Goal: Task Accomplishment & Management: Use online tool/utility

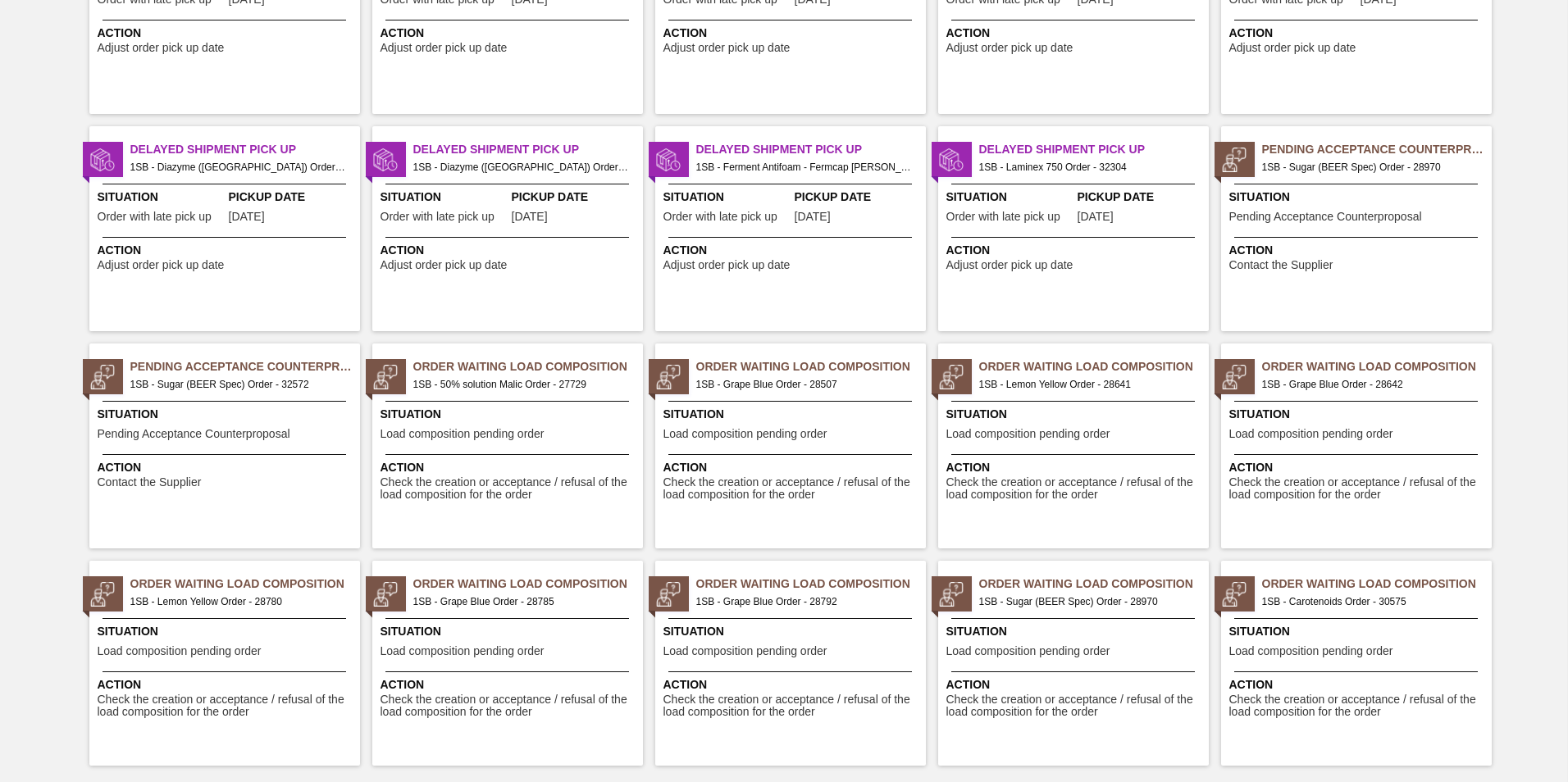
scroll to position [1553, 0]
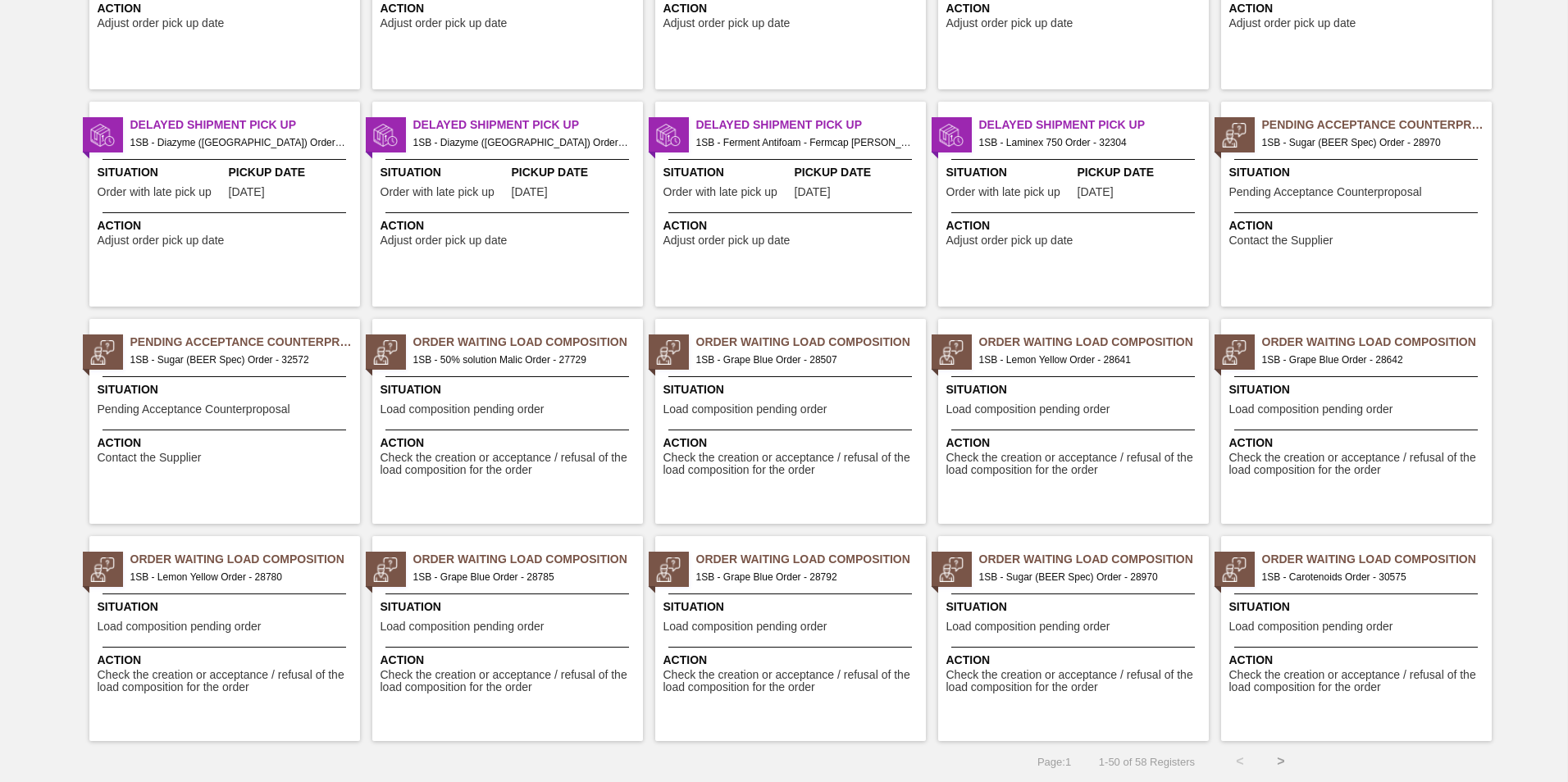
click at [1278, 765] on button ">" at bounding box center [1280, 762] width 41 height 41
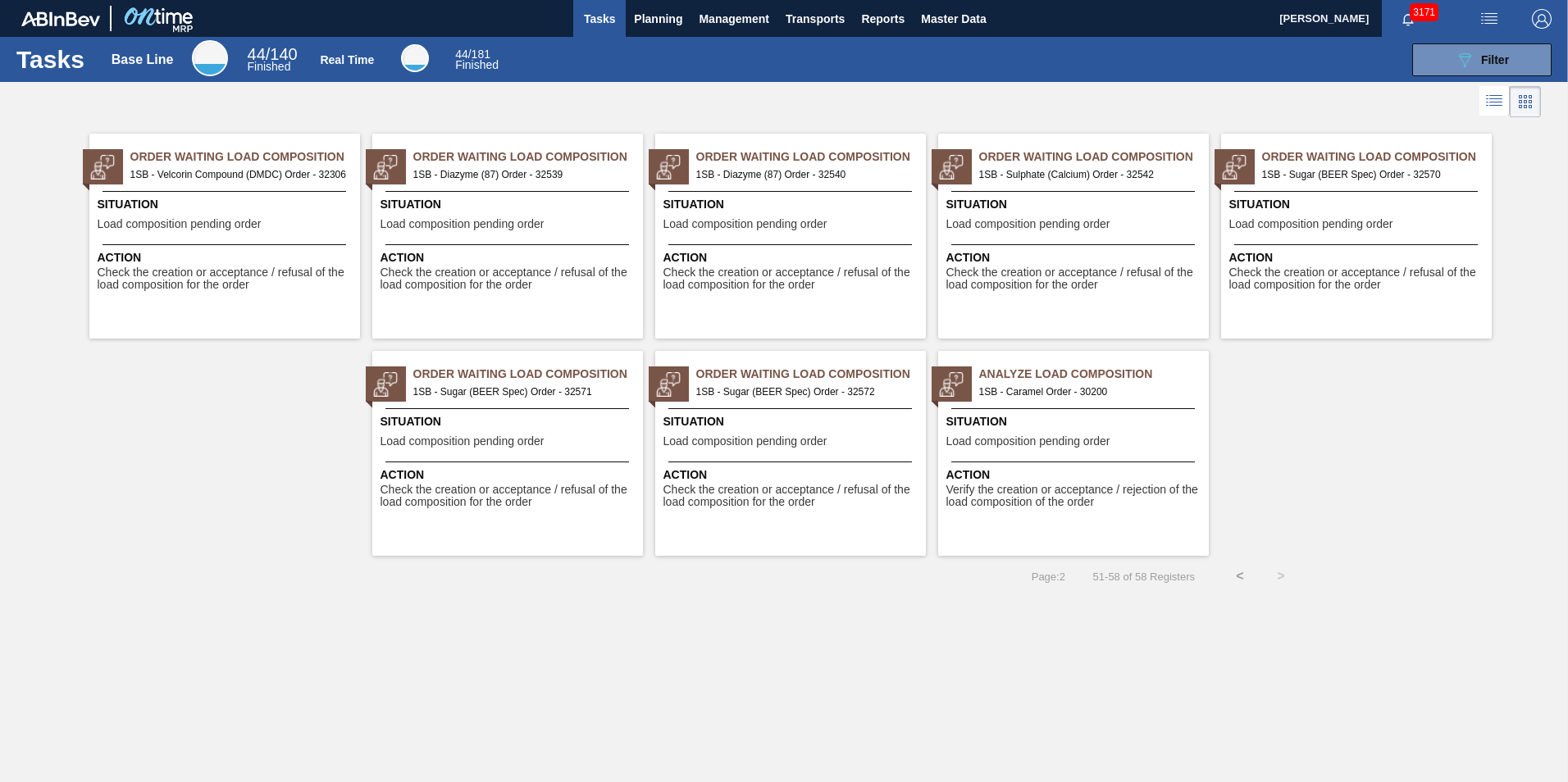
scroll to position [0, 0]
click at [647, 5] on button "Planning" at bounding box center [658, 18] width 65 height 37
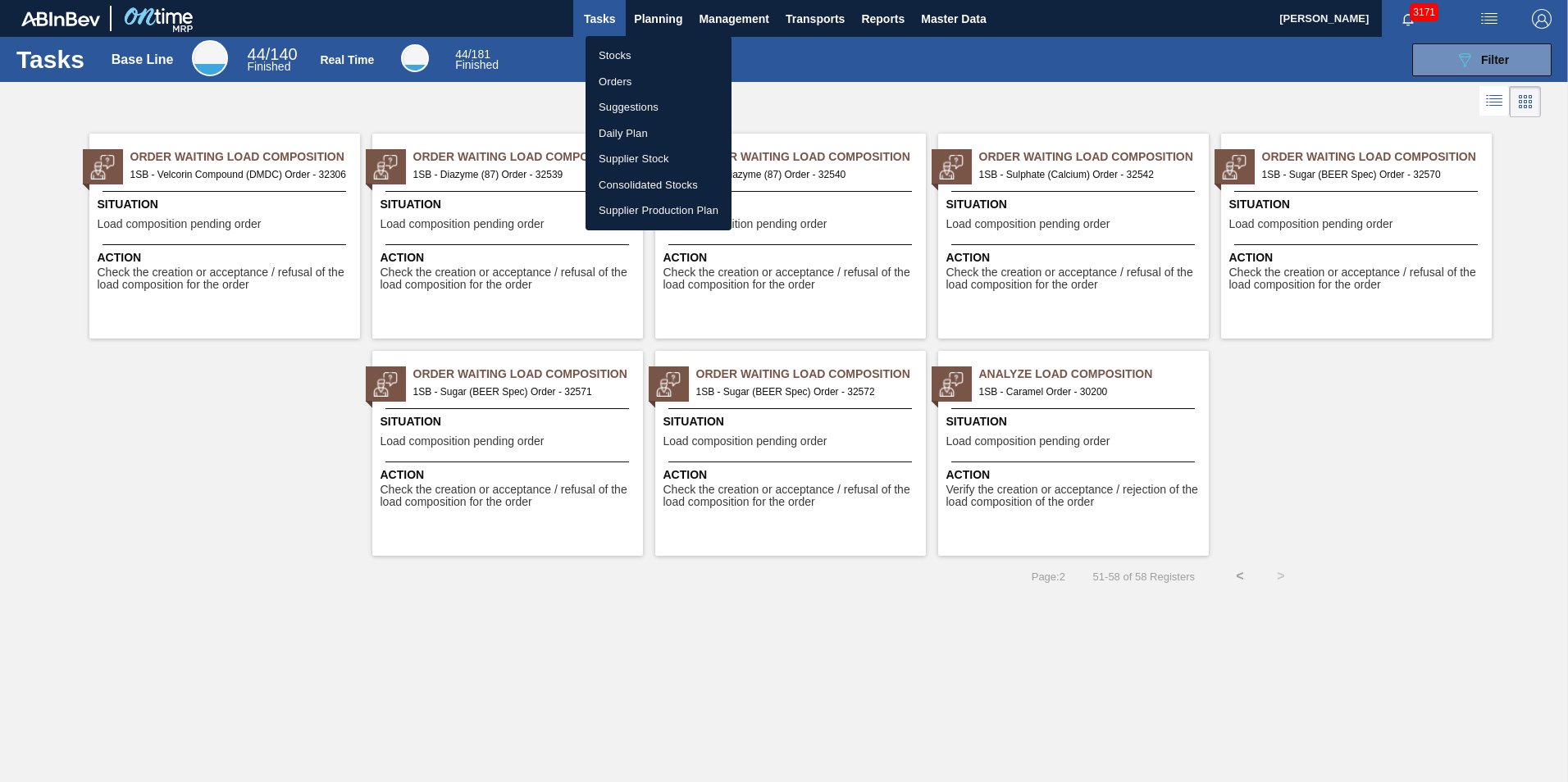
click at [623, 58] on li "Stocks" at bounding box center [658, 55] width 146 height 26
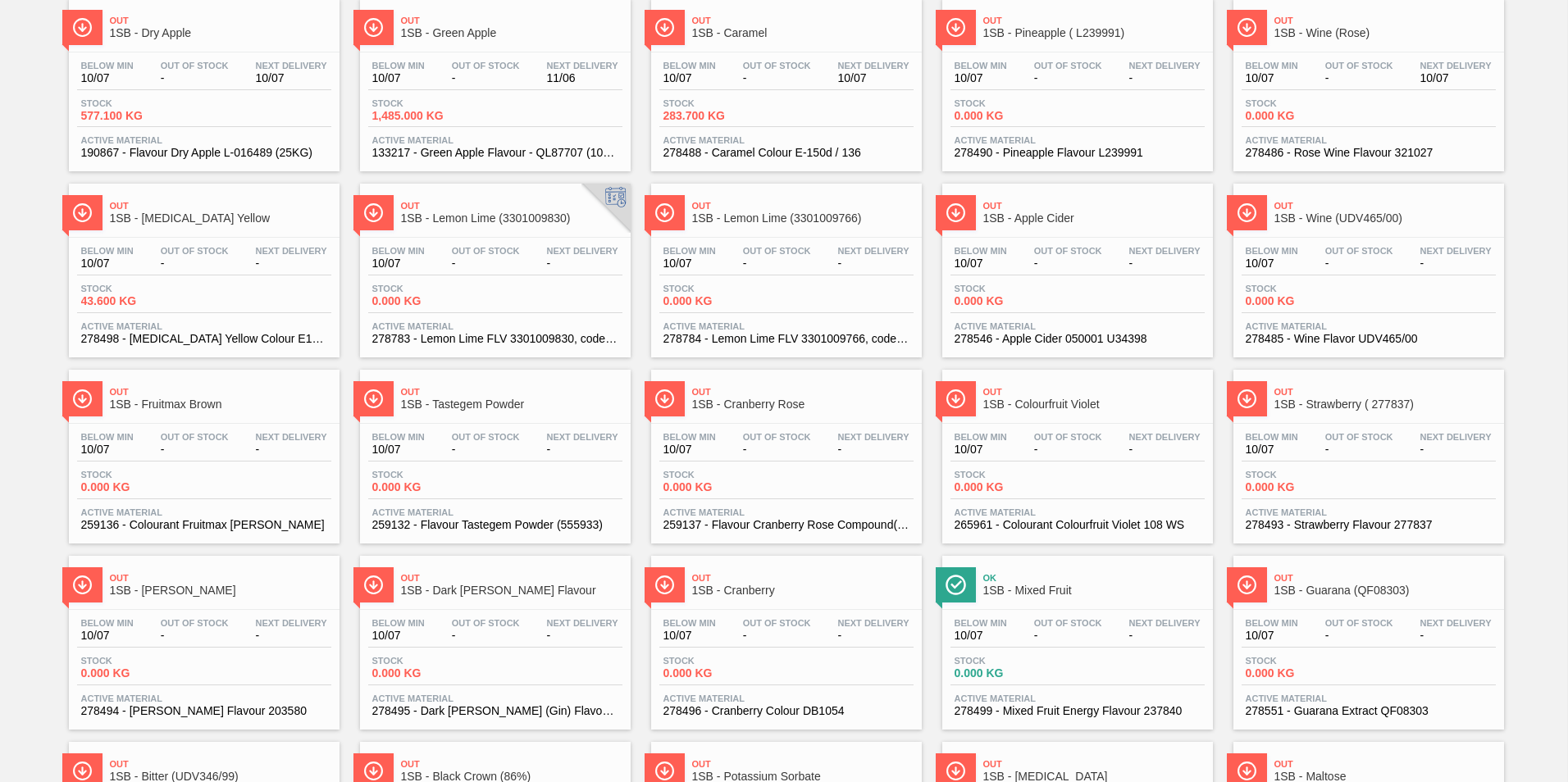
scroll to position [1241, 0]
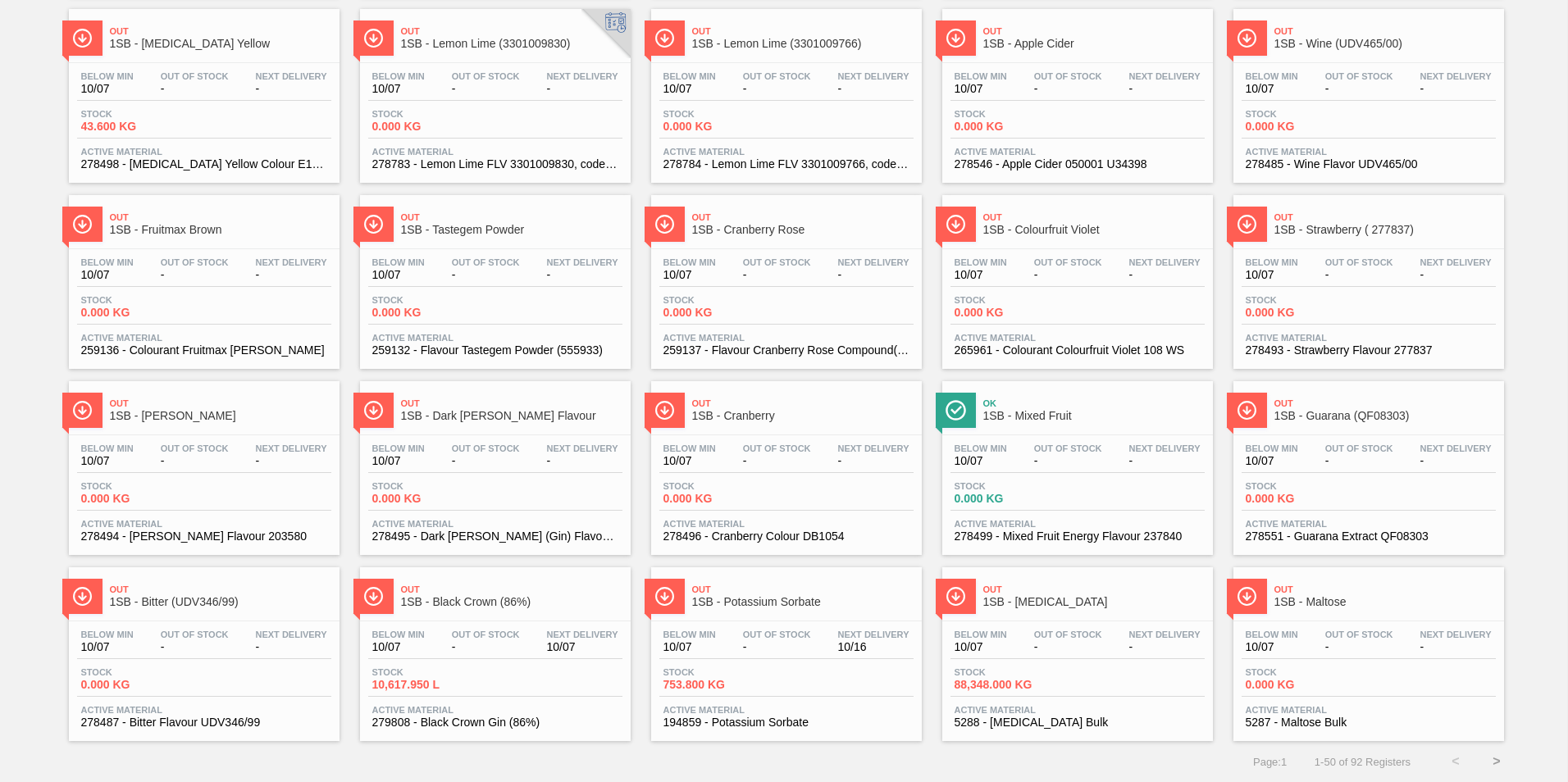
click at [1498, 759] on button ">" at bounding box center [1497, 762] width 41 height 41
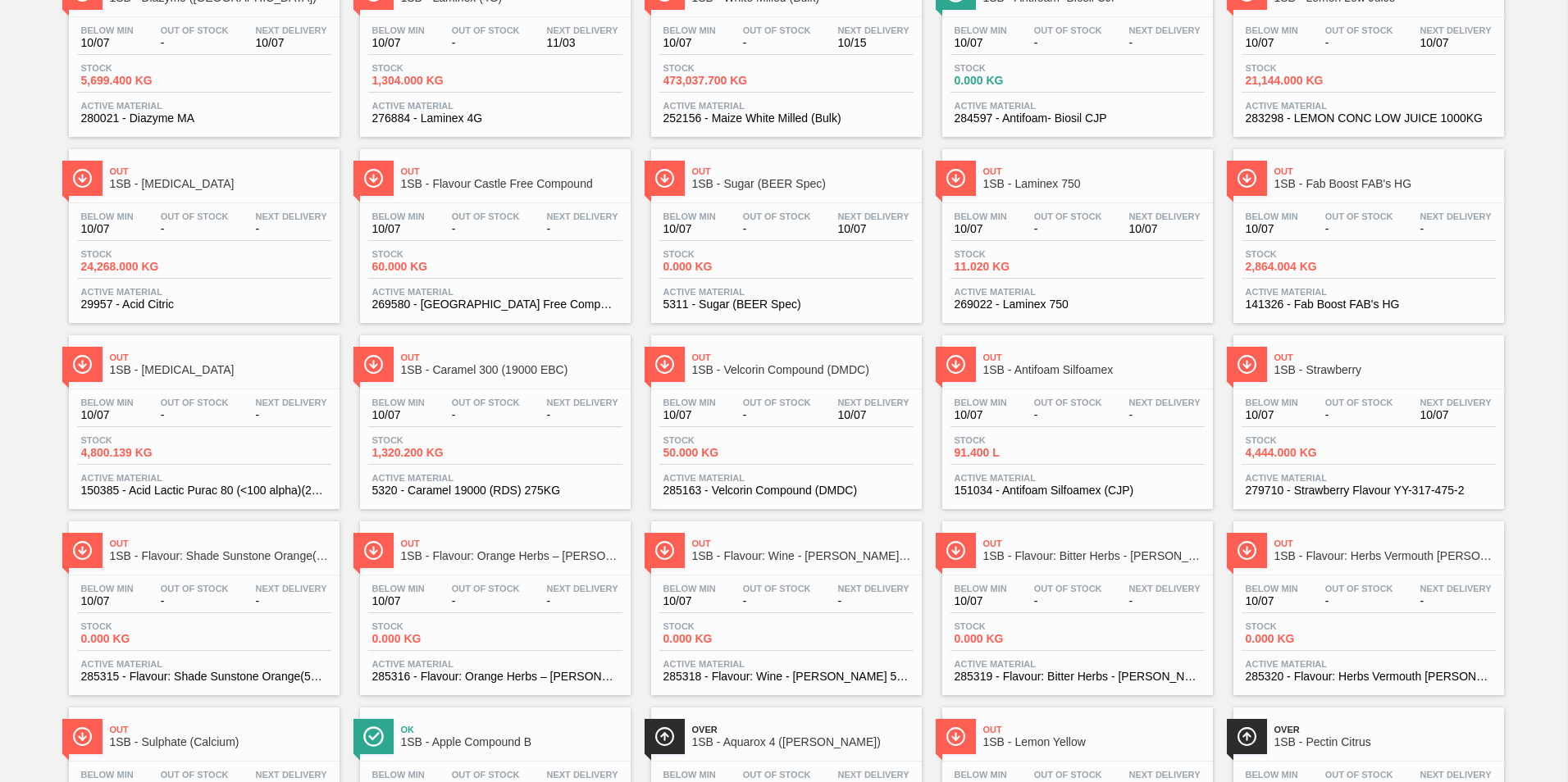
scroll to position [328, 0]
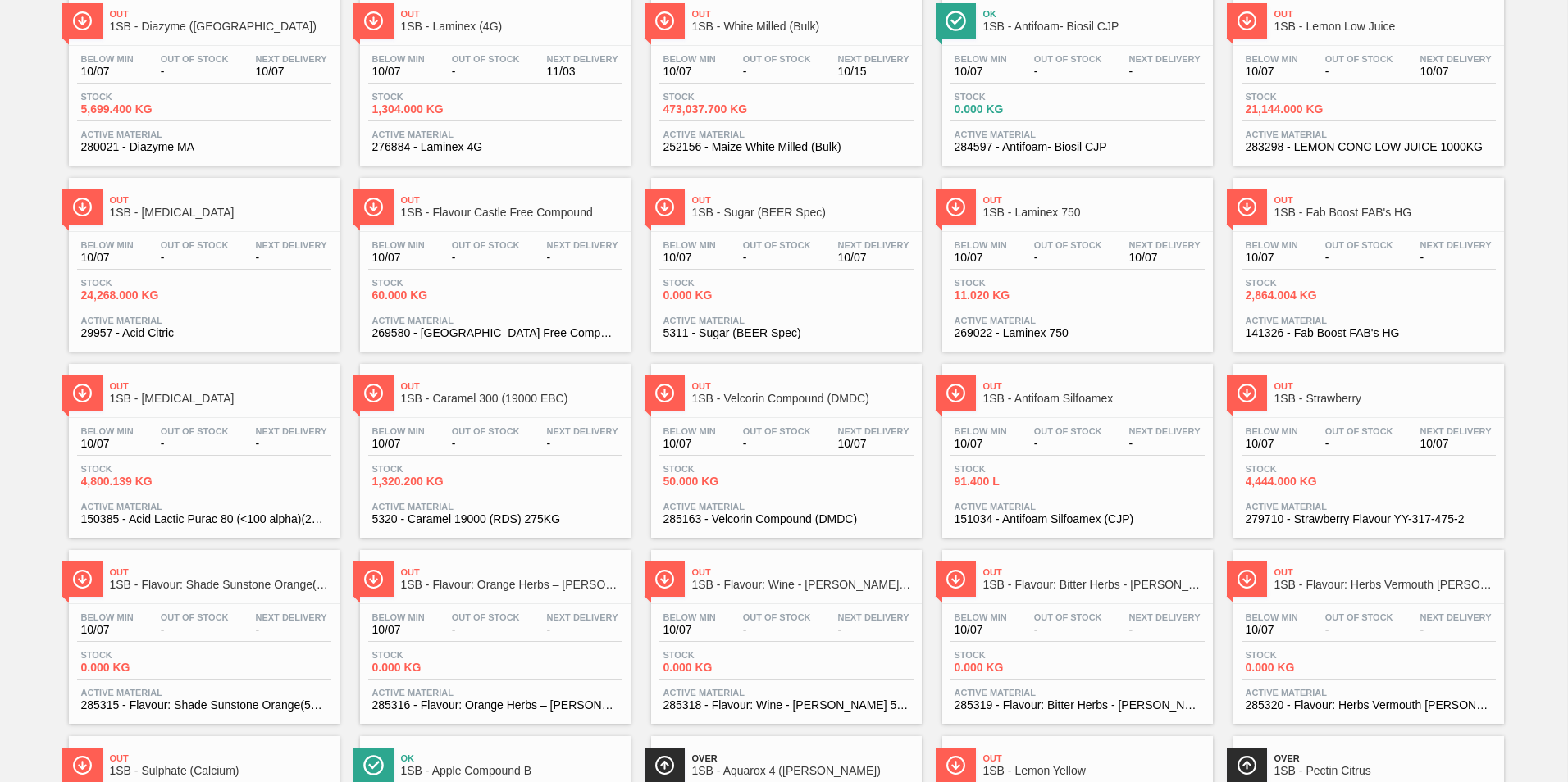
click at [702, 211] on span "1SB - Sugar (BEER Spec)" at bounding box center [802, 212] width 221 height 13
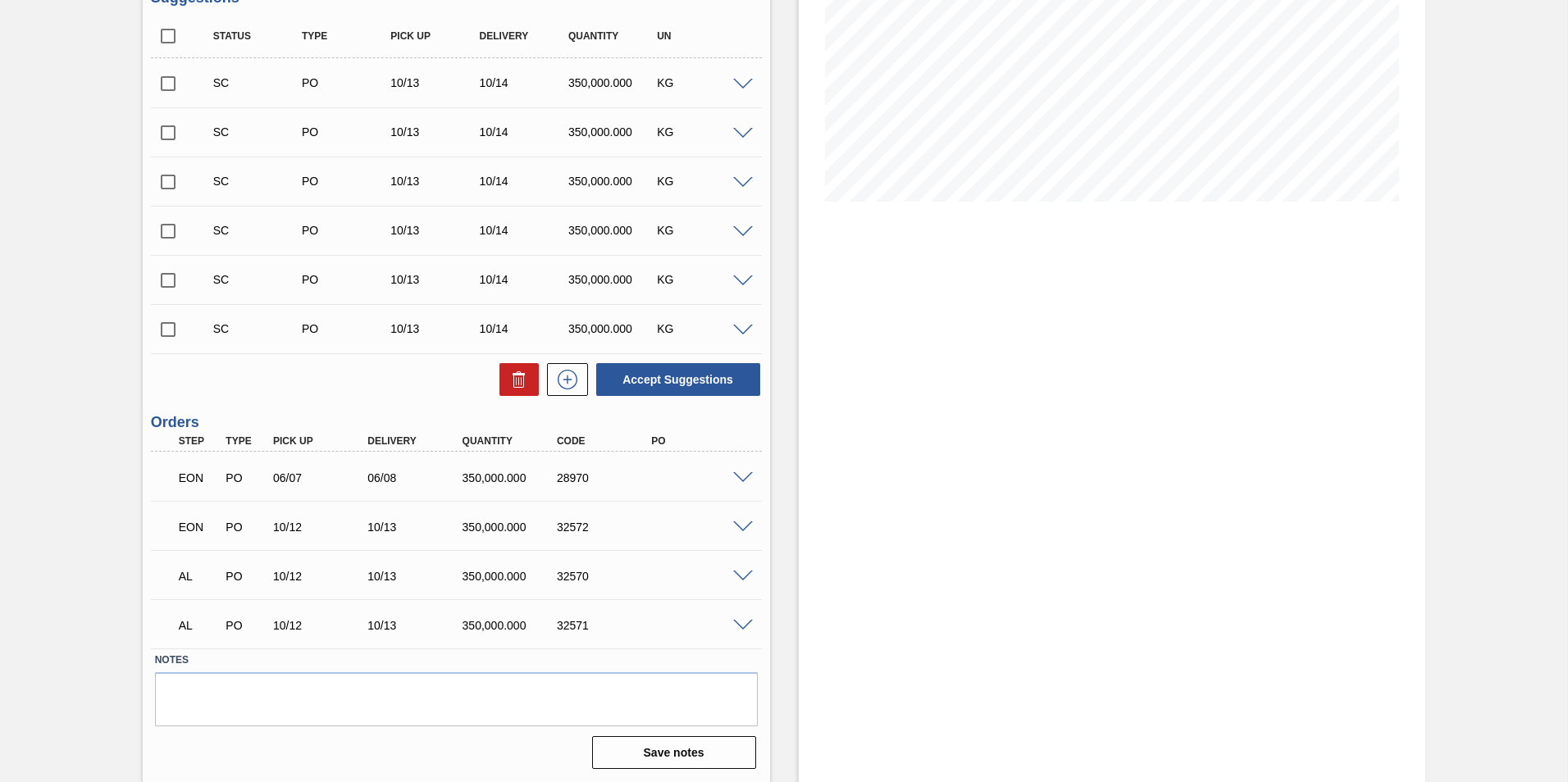
scroll to position [279, 0]
click at [738, 571] on span at bounding box center [742, 575] width 19 height 13
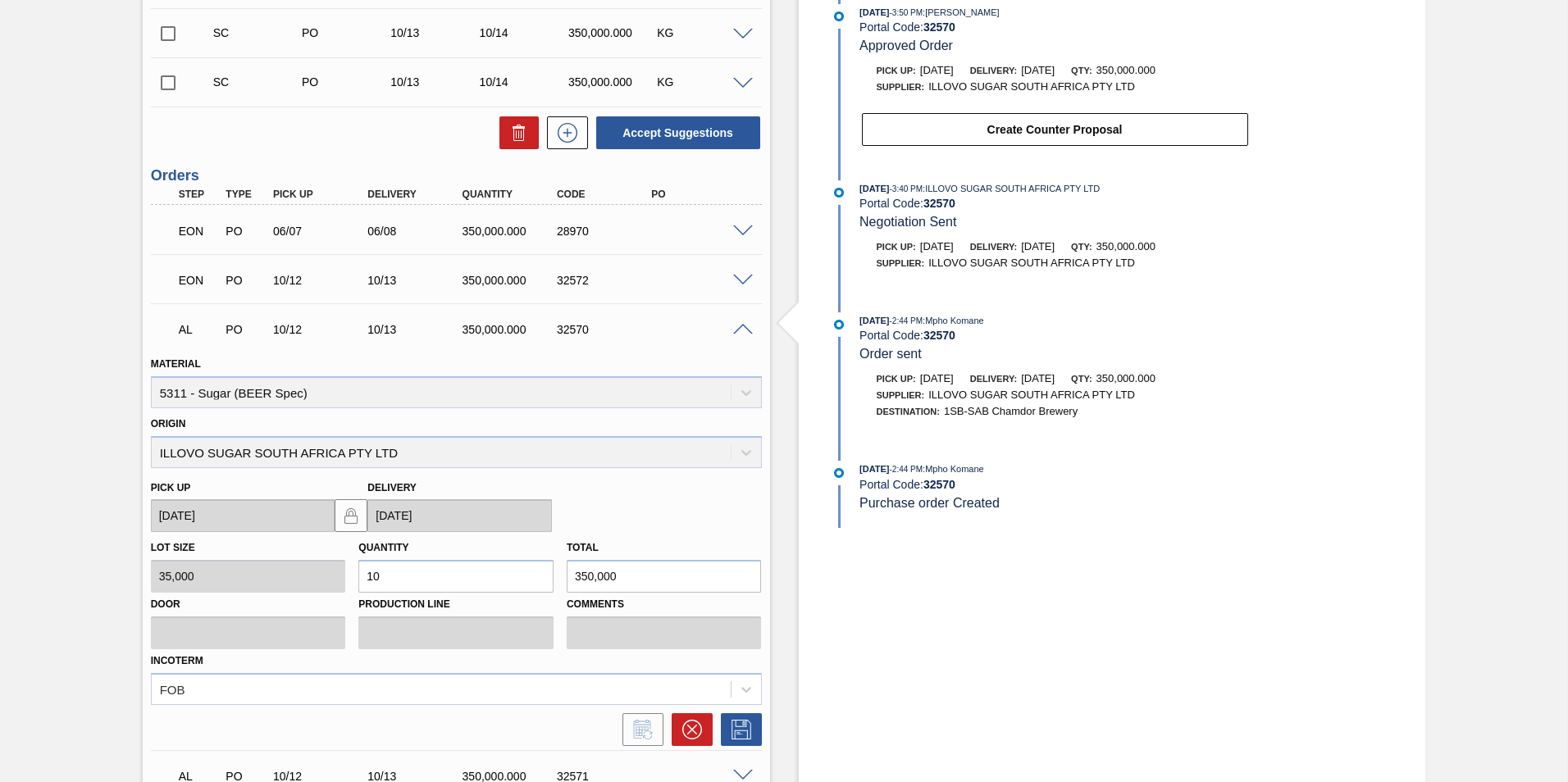
scroll to position [677, 0]
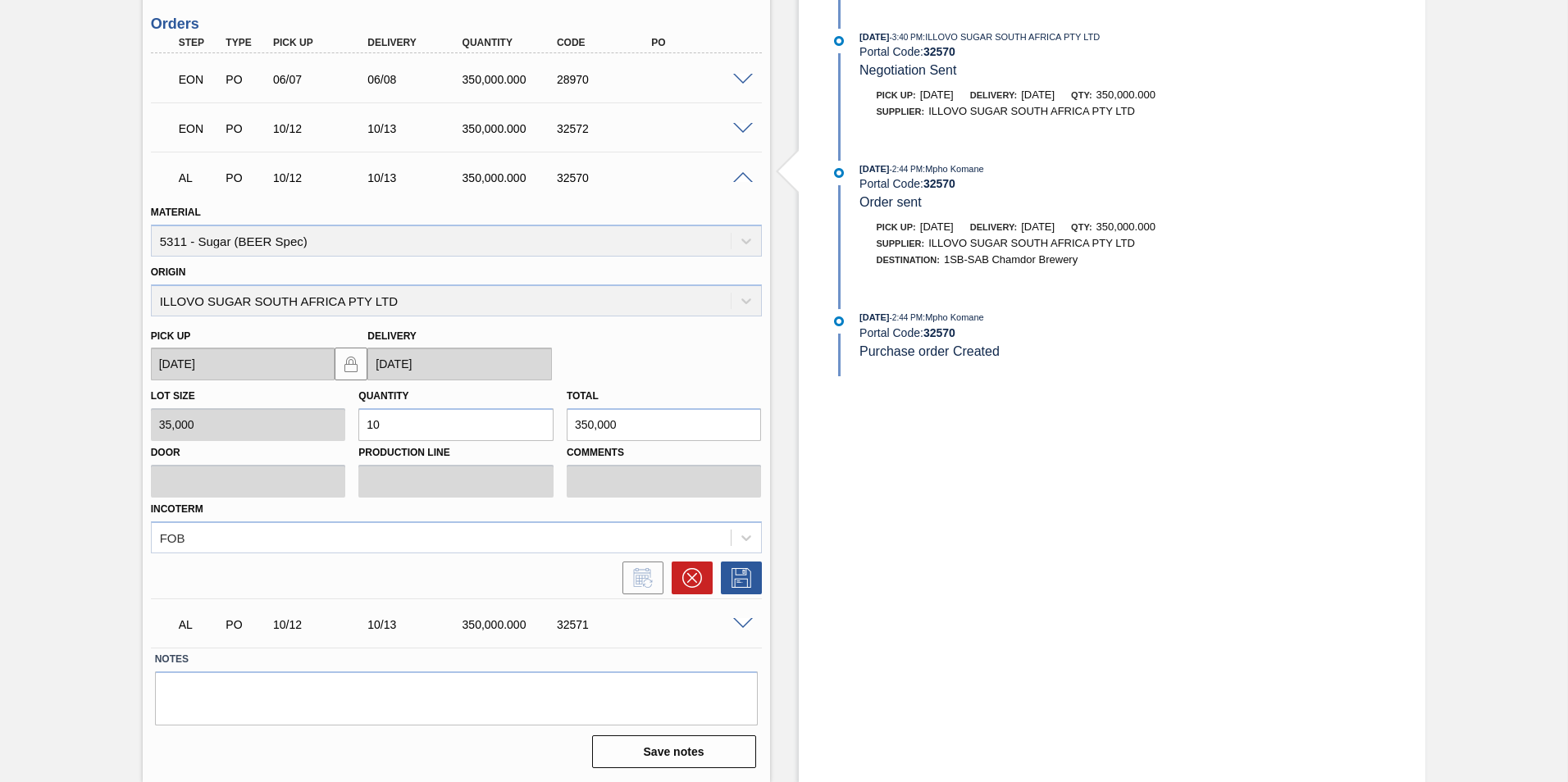
click at [744, 625] on span at bounding box center [742, 624] width 19 height 13
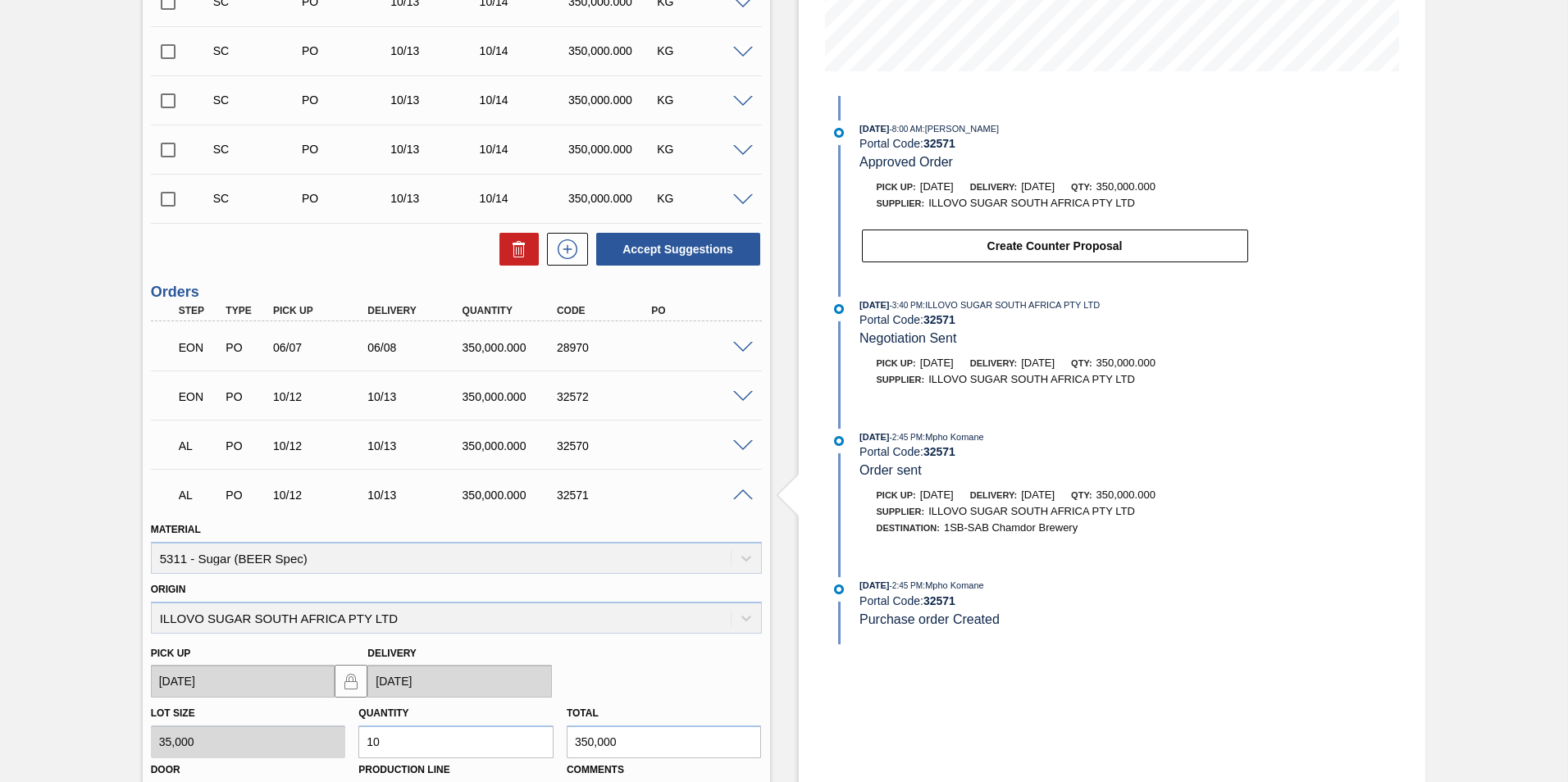
scroll to position [410, 0]
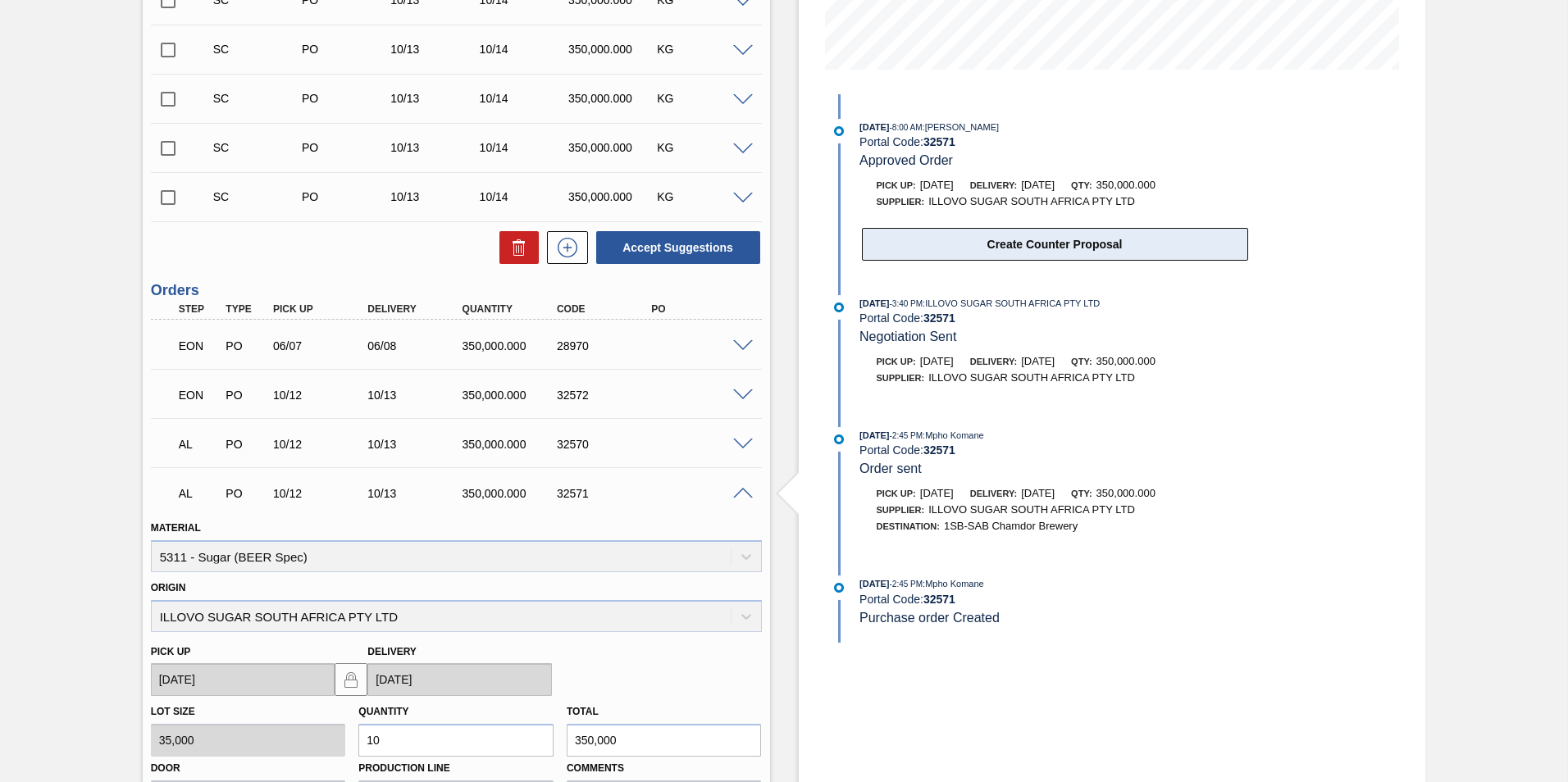
click at [1068, 242] on button "Create Counter Proposal" at bounding box center [1055, 244] width 386 height 33
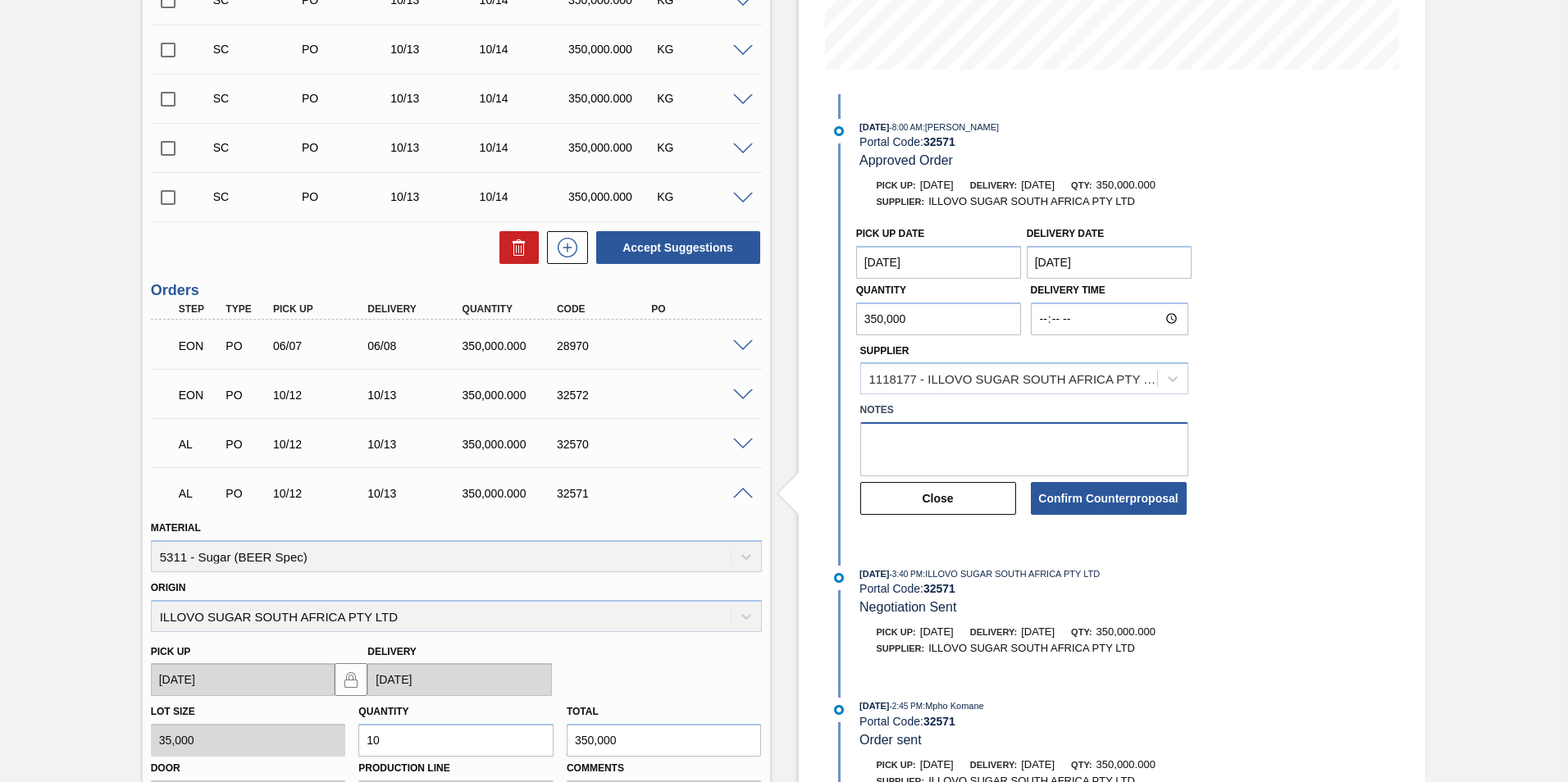
click at [917, 436] on textarea at bounding box center [1024, 449] width 328 height 54
type textarea "Please accept order"
click at [1113, 498] on button "Confirm Counterproposal" at bounding box center [1108, 498] width 155 height 33
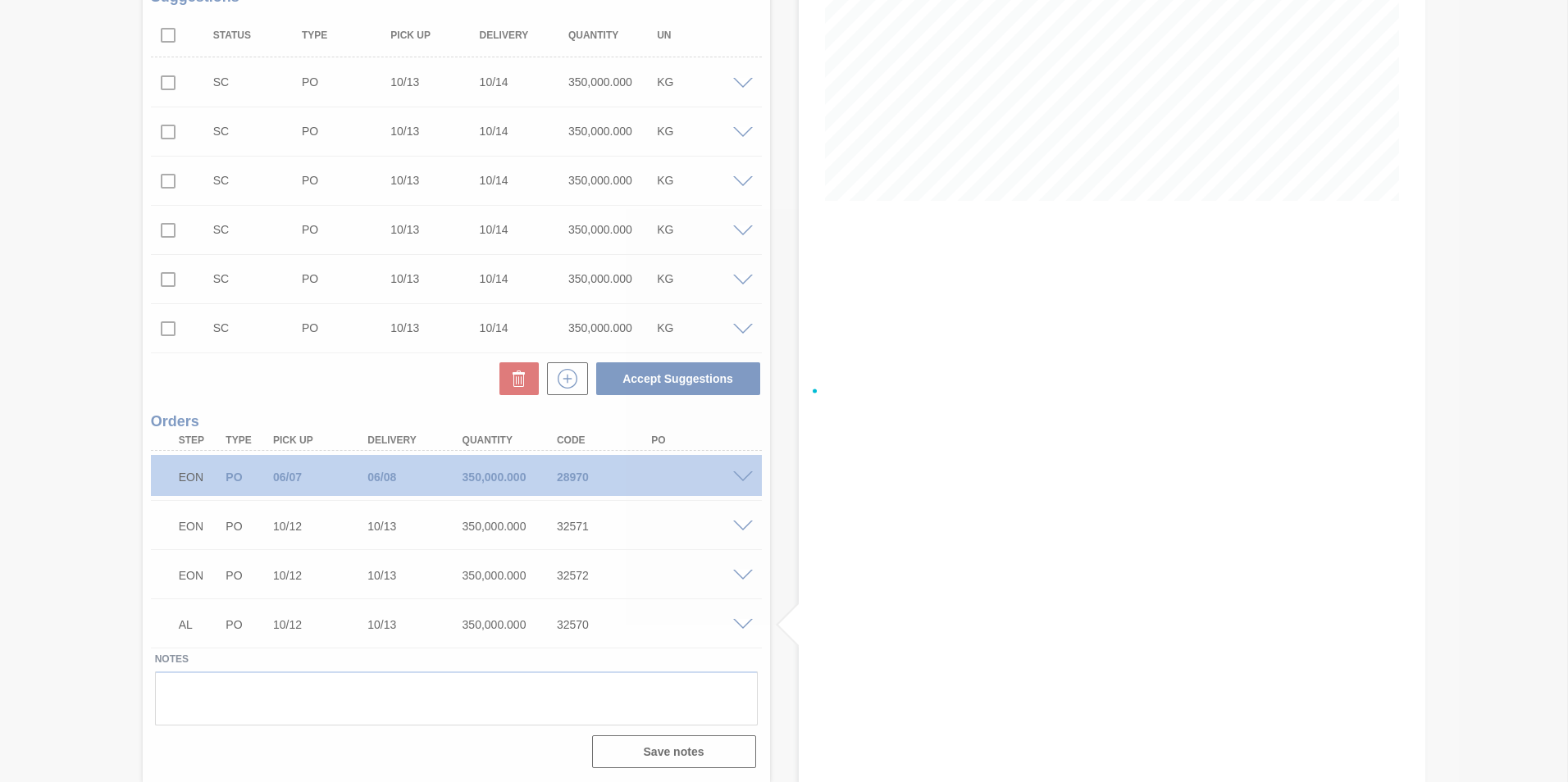
scroll to position [279, 0]
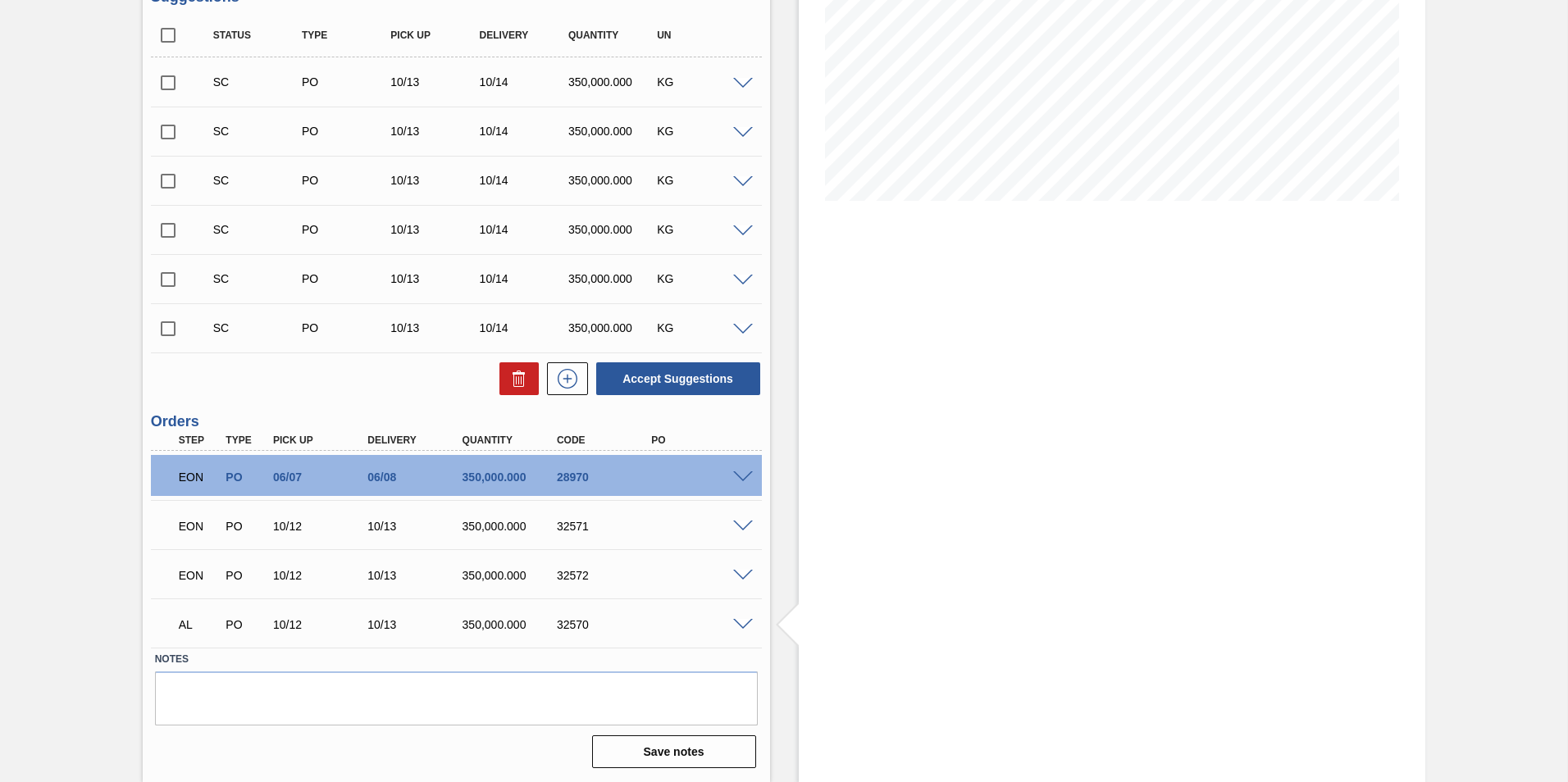
click at [742, 623] on span at bounding box center [742, 625] width 19 height 13
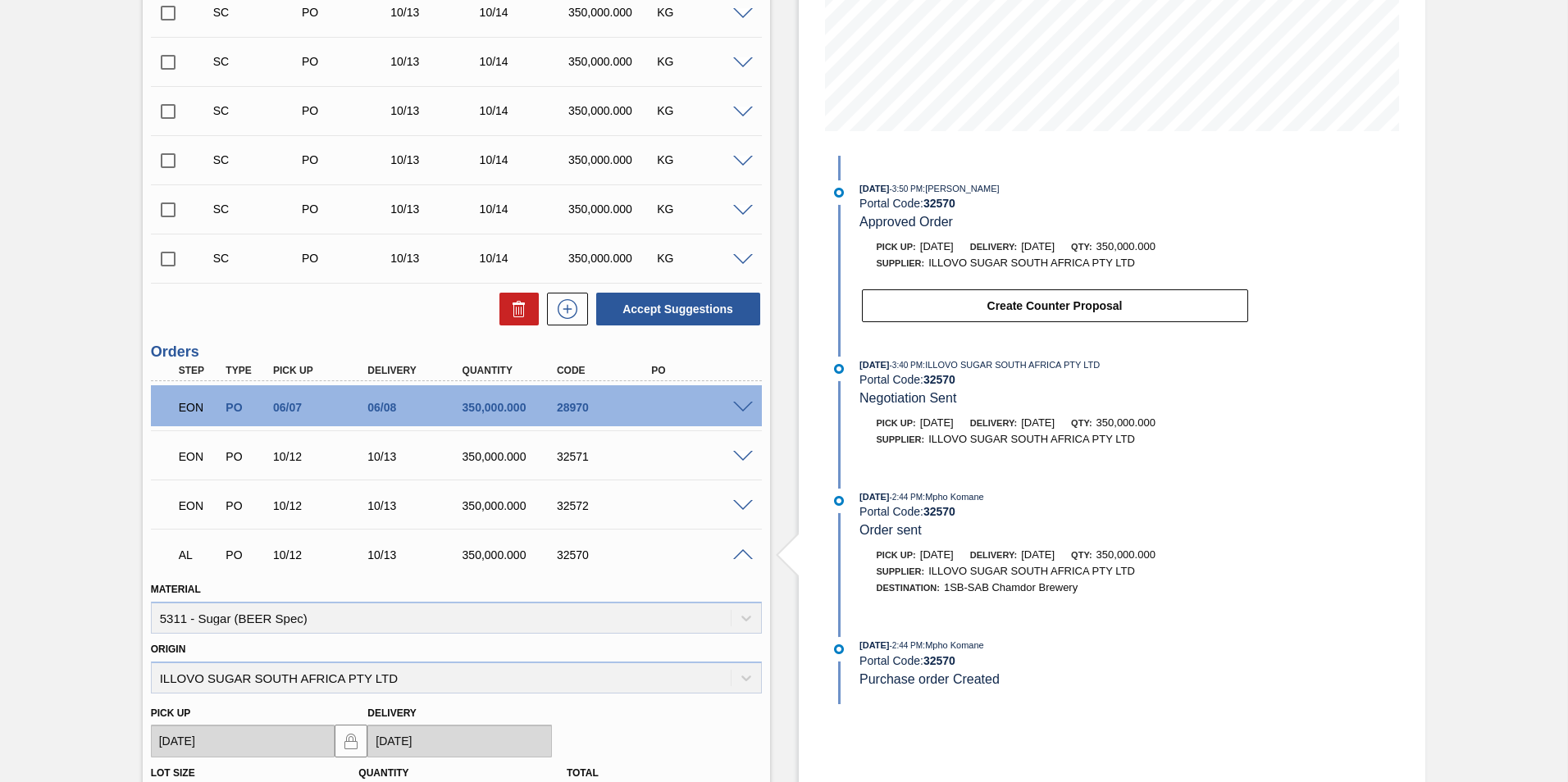
scroll to position [677, 0]
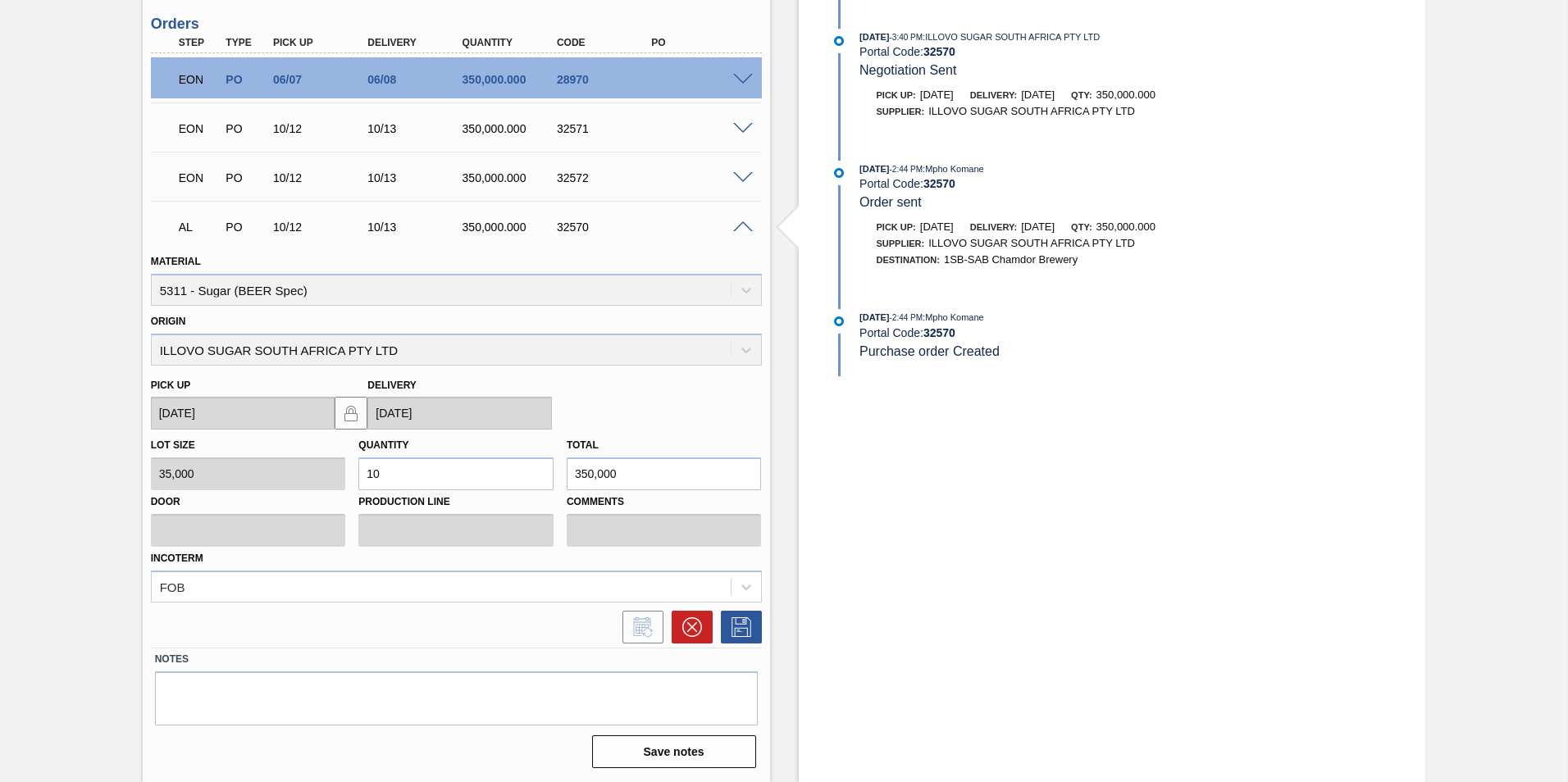
click at [854, 209] on div "[DATE] 2:44 PM : Mpho Komane Portal Code: 32570 Order sent" at bounding box center [1038, 185] width 422 height 50
drag, startPoint x: 854, startPoint y: 209, endPoint x: 858, endPoint y: 221, distance: 12.6
click at [858, 221] on div "[DATE] 2:44 PM : Mpho Komane Portal Code: 32570 Order sent Pick up: [DATE] Deli…" at bounding box center [1038, 222] width 422 height 124
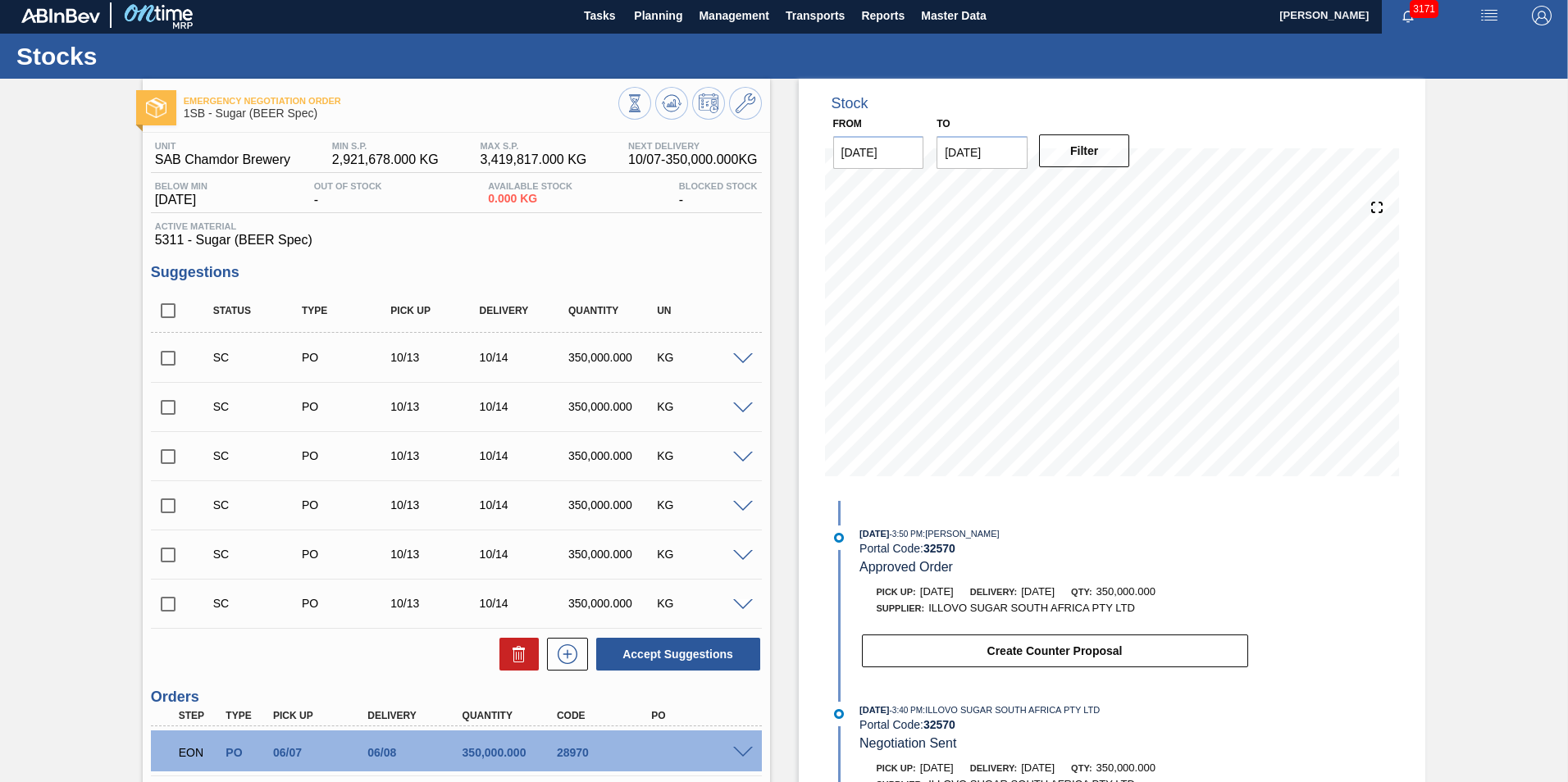
scroll to position [0, 0]
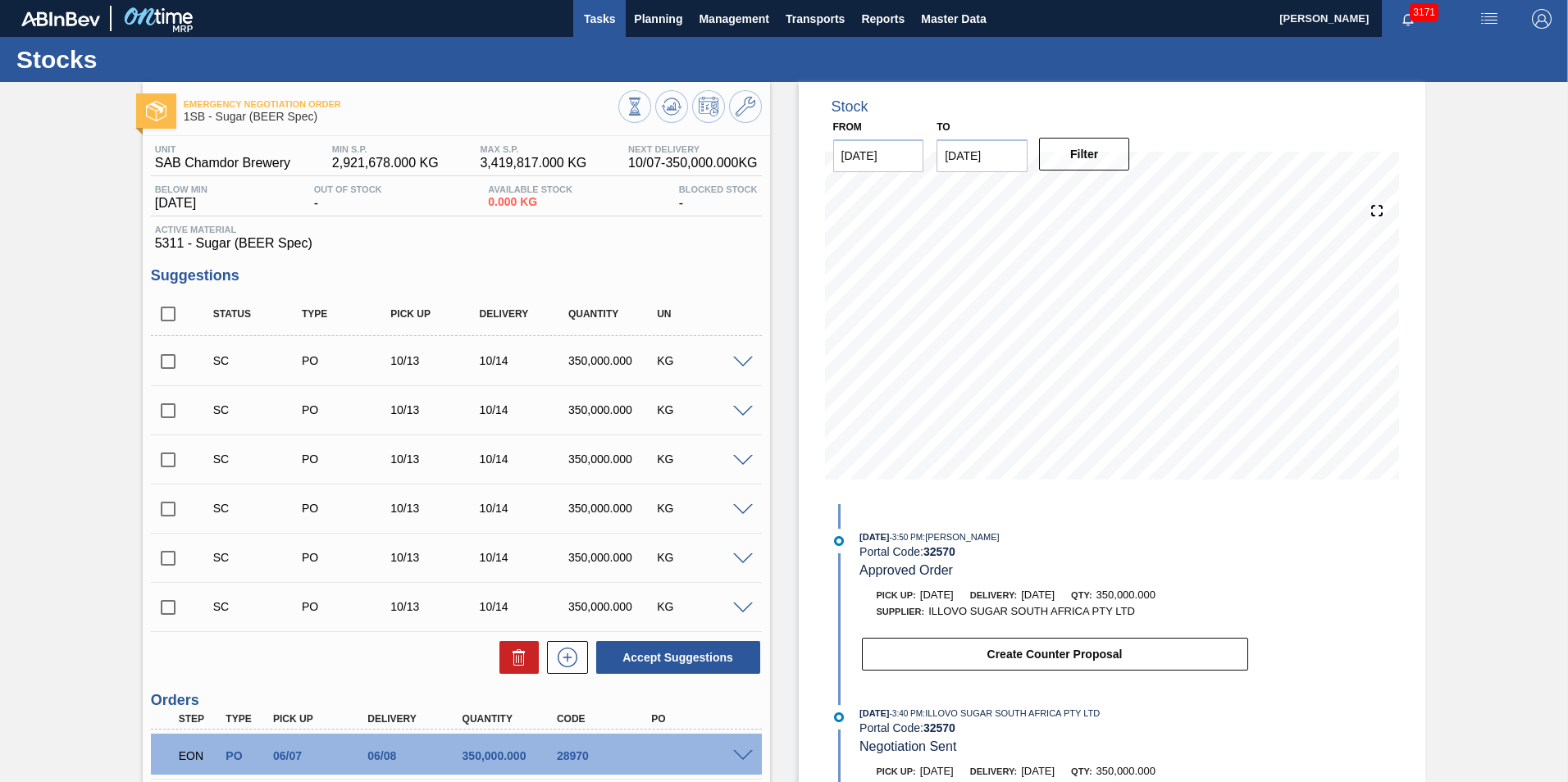
click at [596, 19] on span "Tasks" at bounding box center [599, 18] width 36 height 19
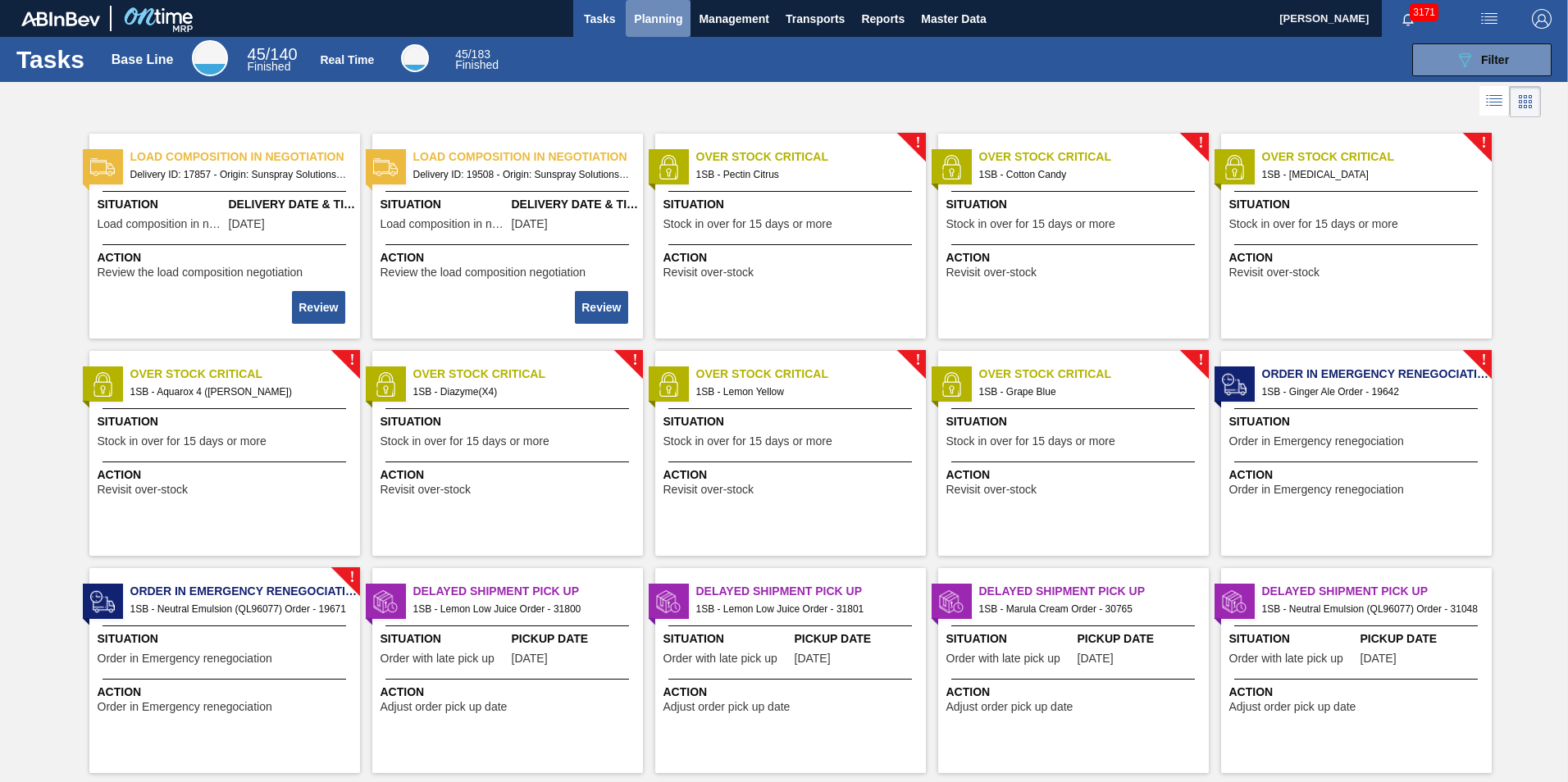
click at [672, 19] on span "Planning" at bounding box center [658, 18] width 48 height 19
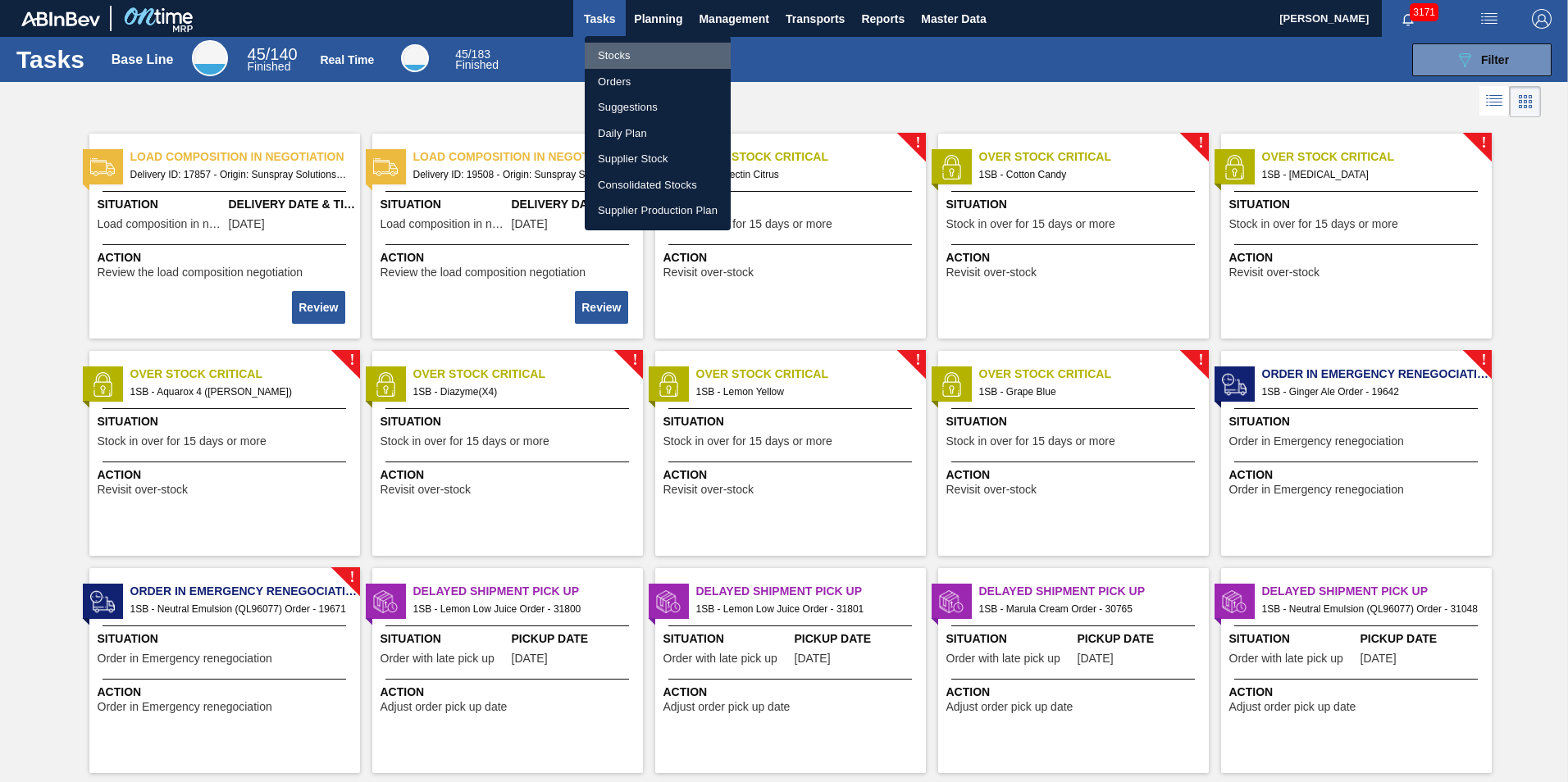
click at [629, 51] on li "Stocks" at bounding box center [658, 55] width 146 height 26
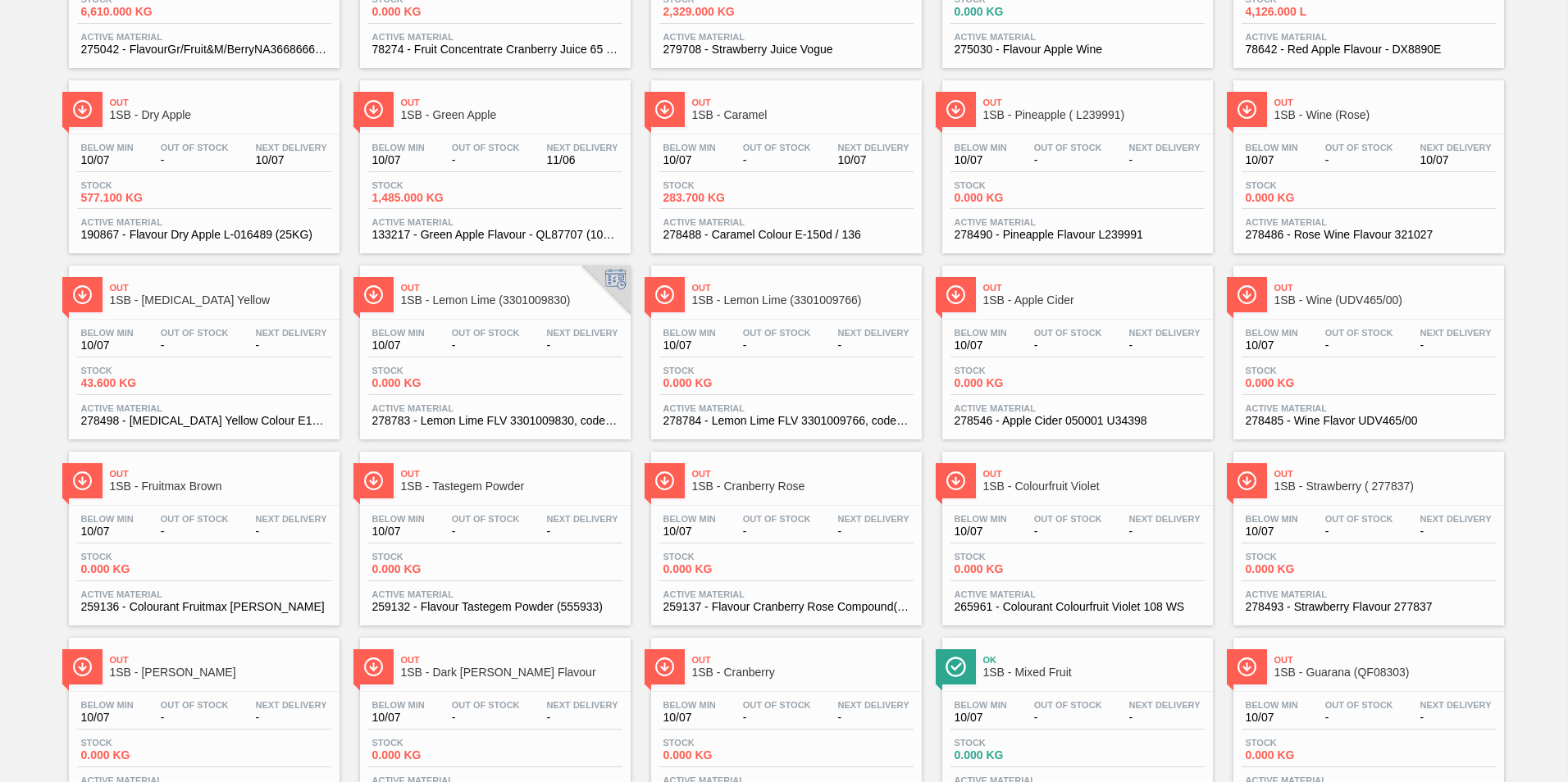
scroll to position [1241, 0]
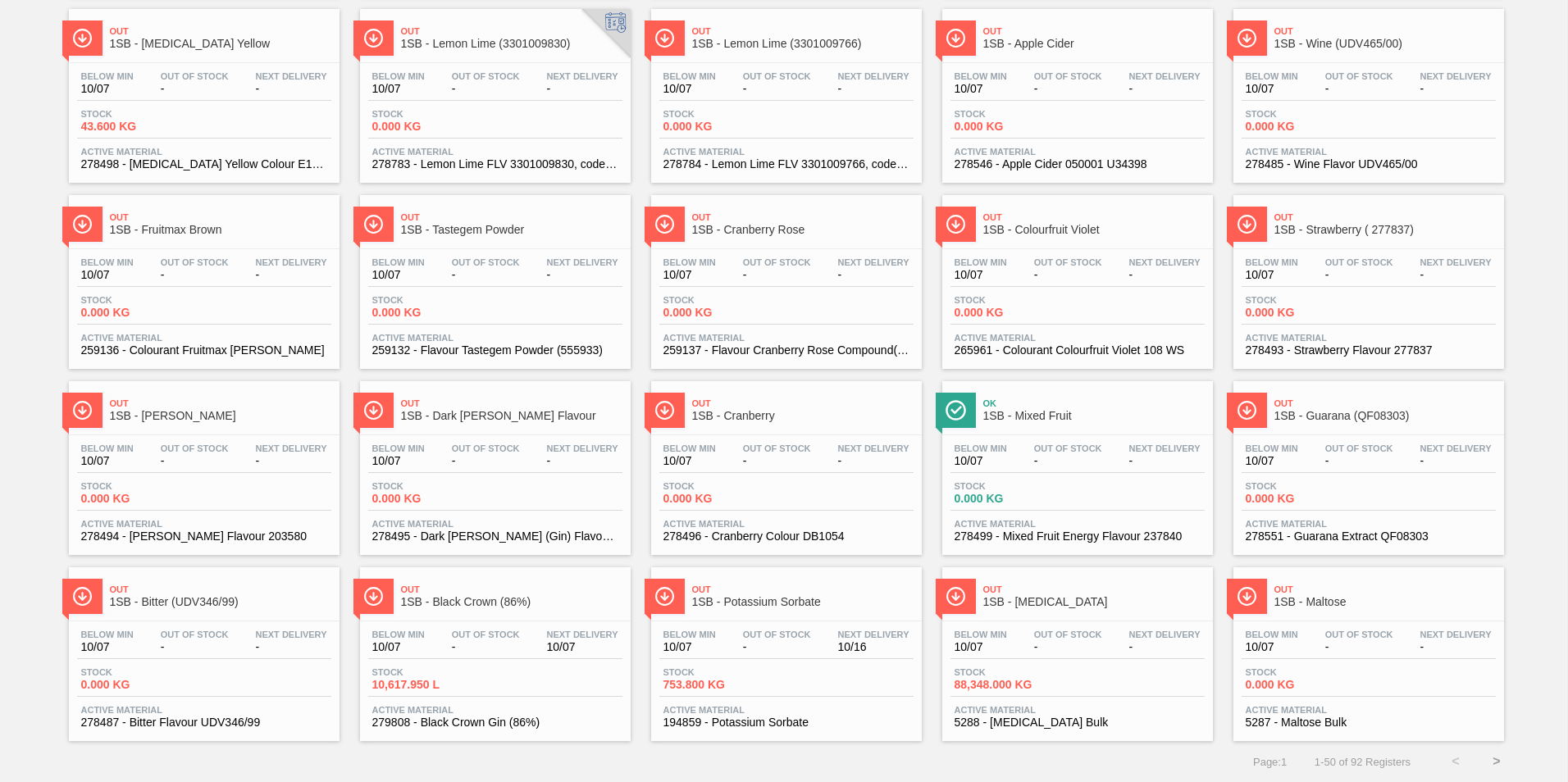
click at [1495, 761] on button ">" at bounding box center [1497, 762] width 41 height 41
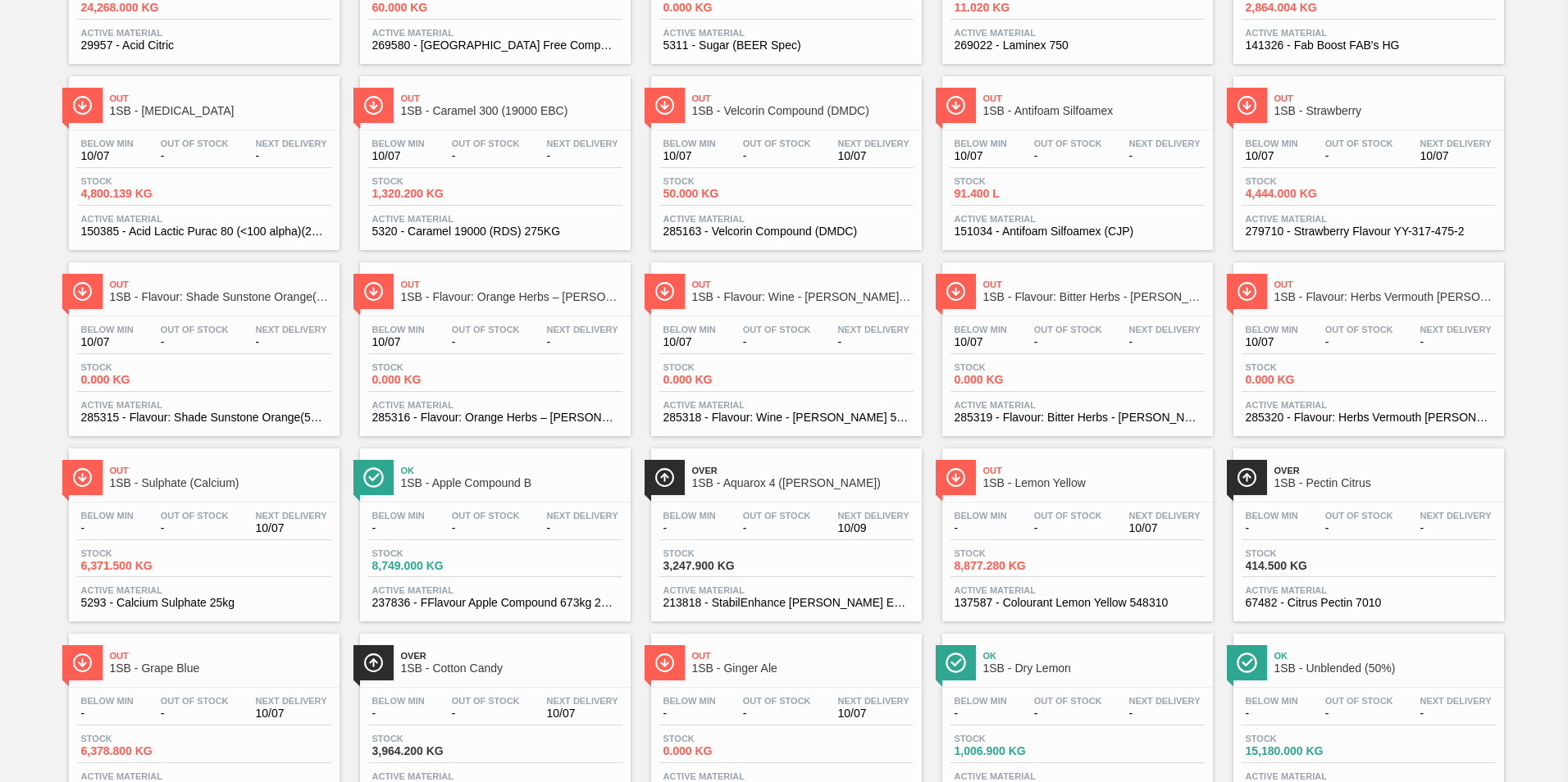
scroll to position [656, 0]
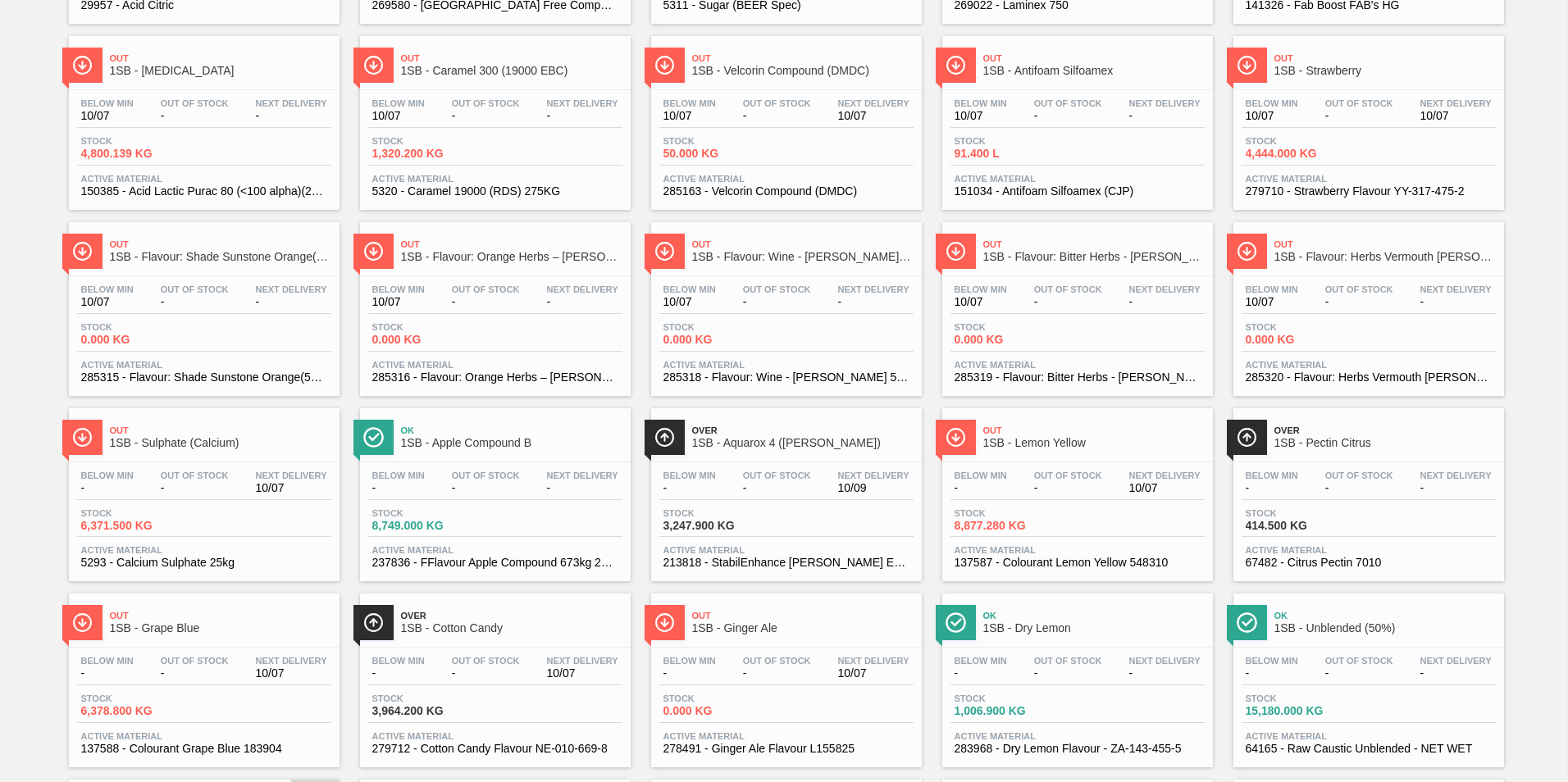
click at [154, 474] on div "Below Min - Out Of Stock - Next Delivery 10/07" at bounding box center [204, 486] width 254 height 30
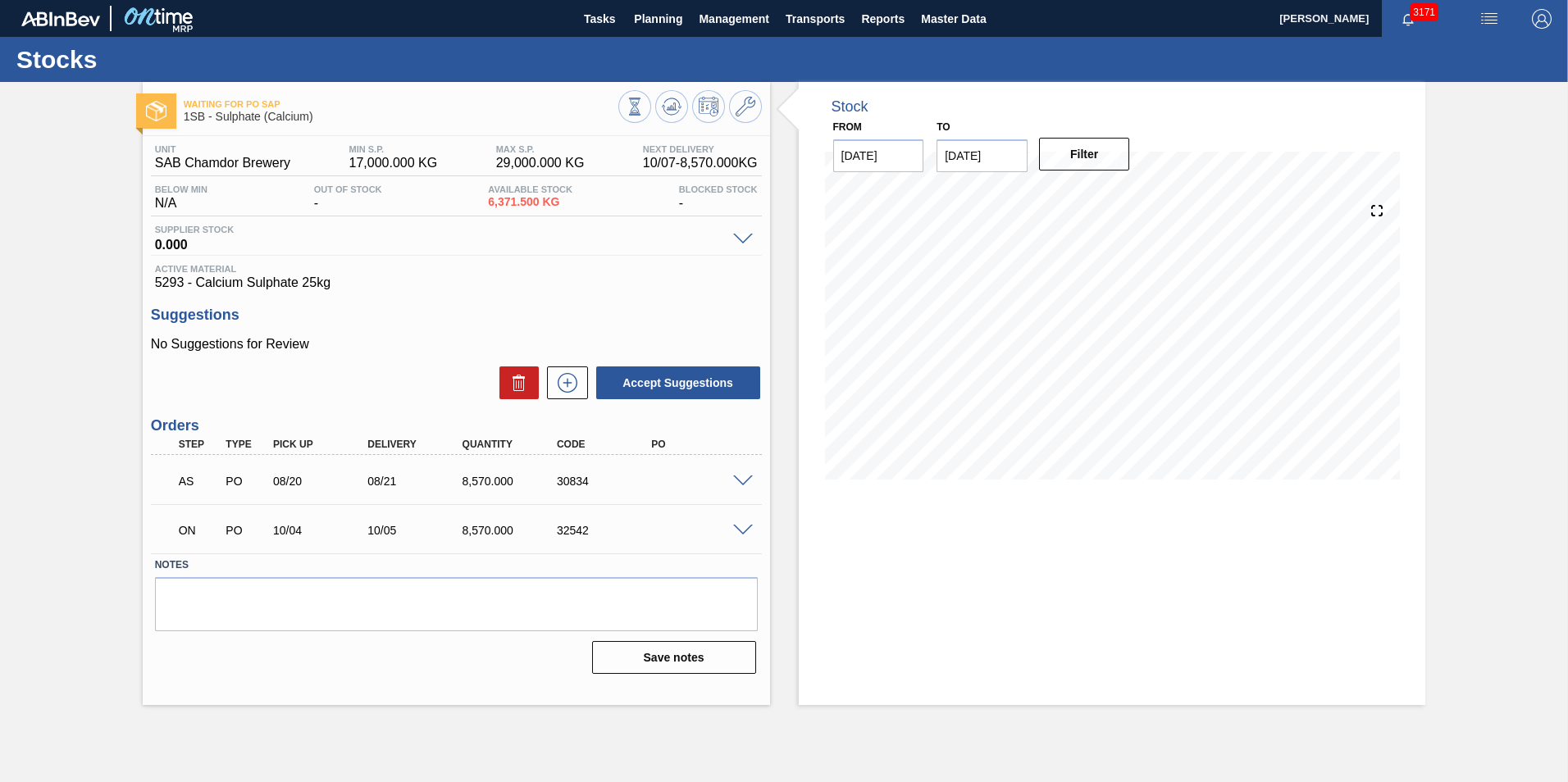
click at [745, 526] on span at bounding box center [742, 531] width 19 height 13
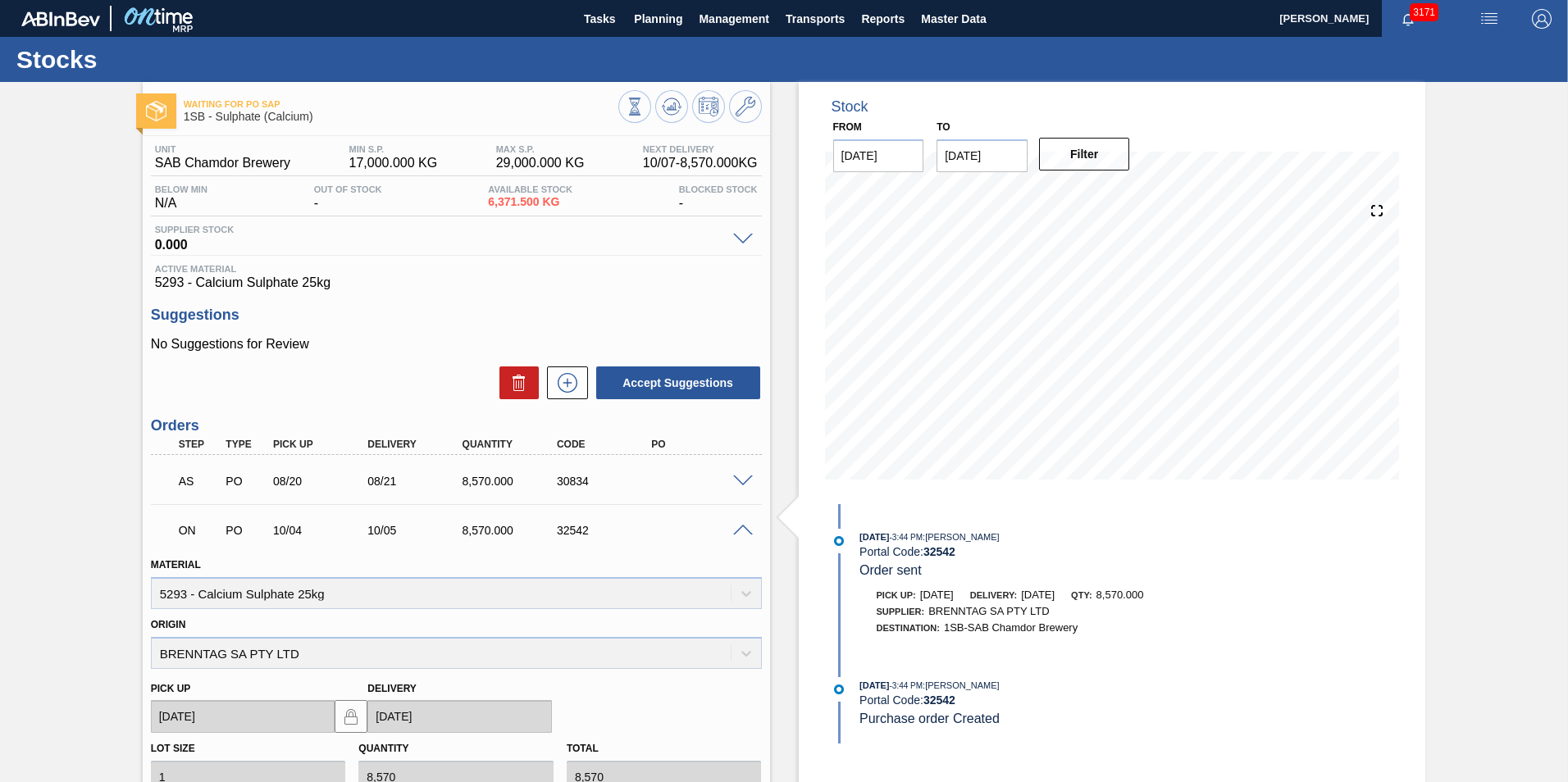
click at [746, 478] on span at bounding box center [742, 482] width 19 height 13
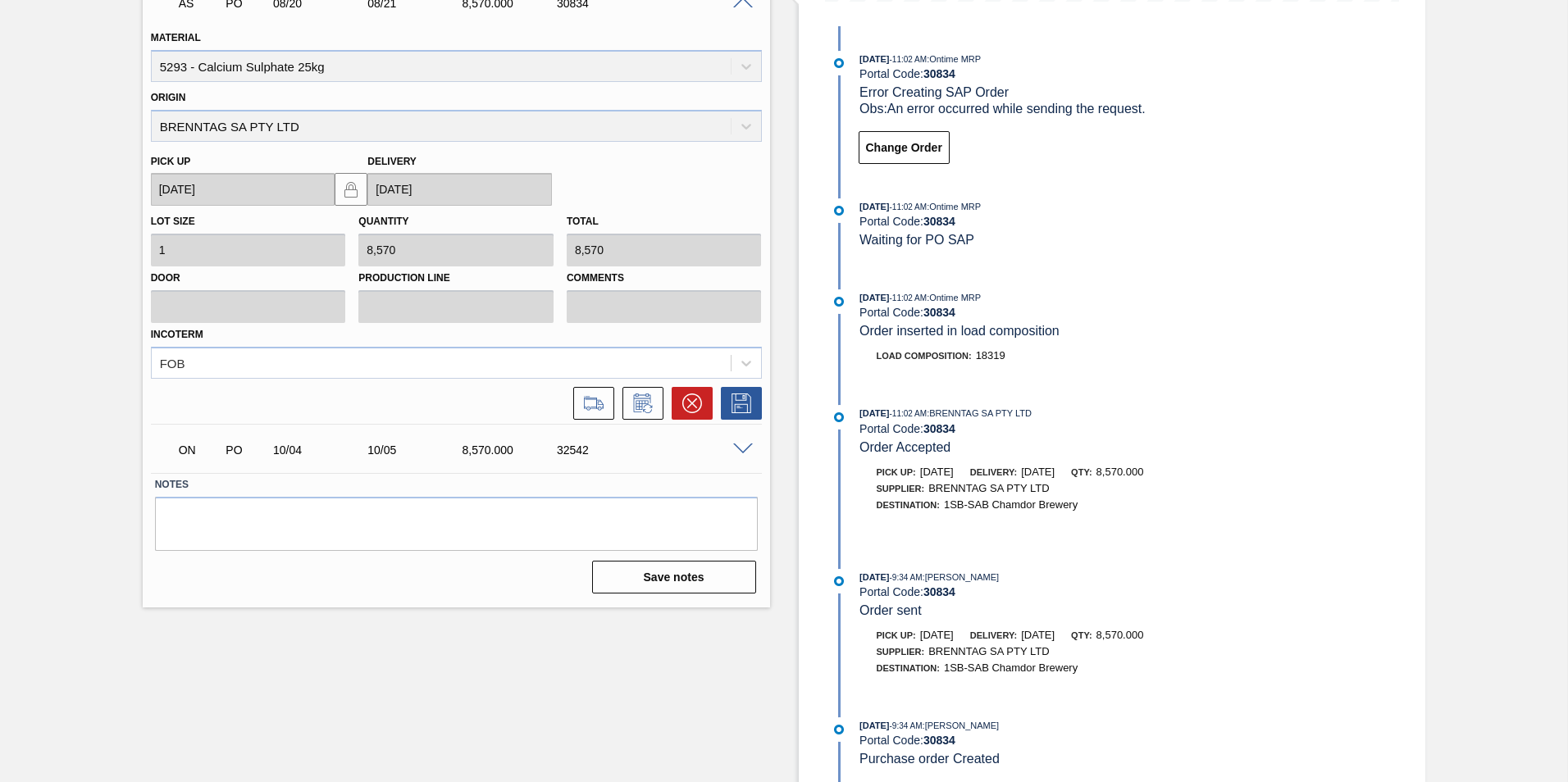
scroll to position [480, 0]
click at [733, 446] on span at bounding box center [742, 448] width 19 height 13
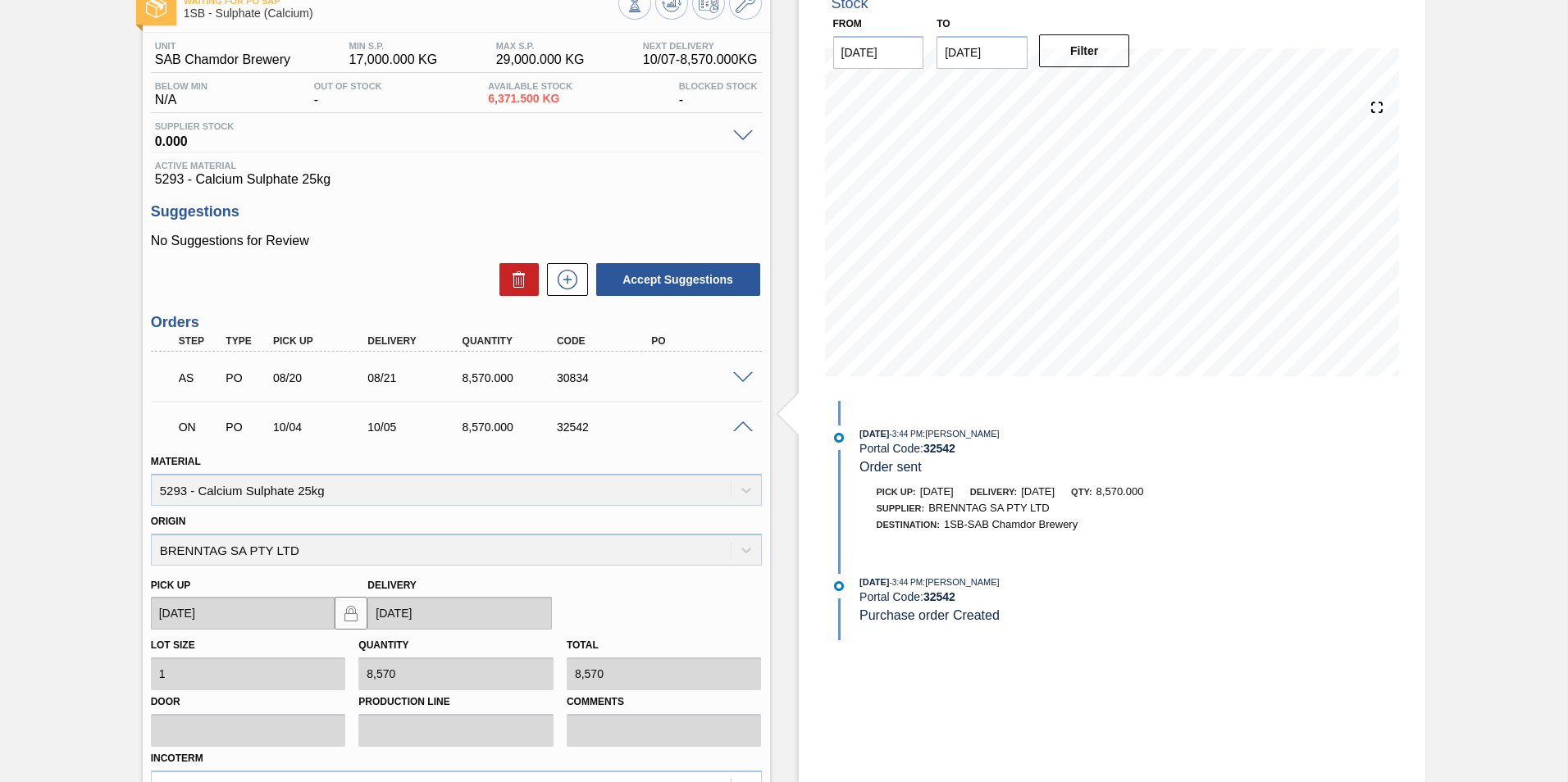
scroll to position [0, 0]
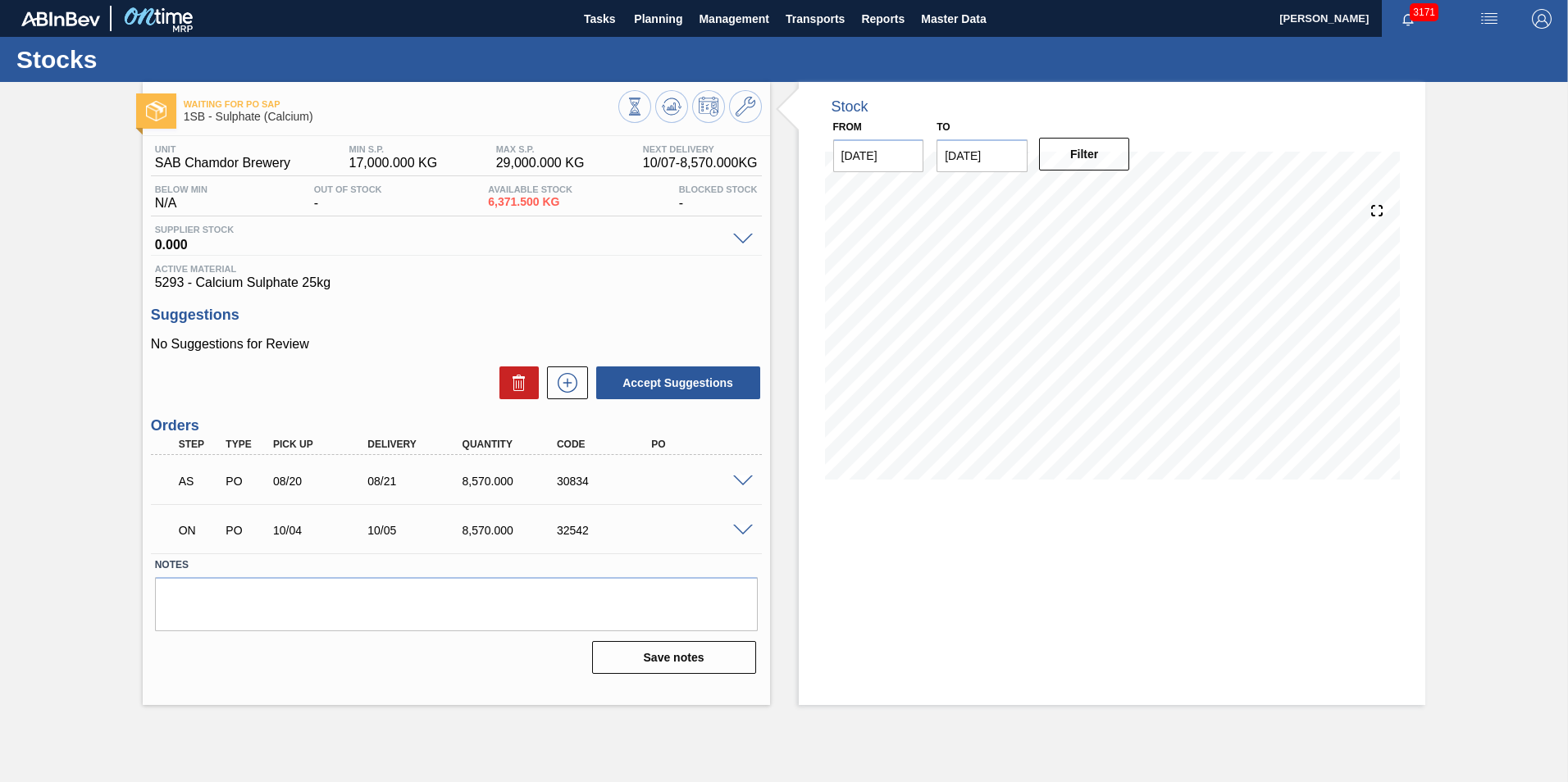
click at [739, 525] on span at bounding box center [742, 531] width 19 height 13
click at [741, 523] on div at bounding box center [745, 529] width 33 height 13
click at [739, 529] on span at bounding box center [742, 531] width 19 height 13
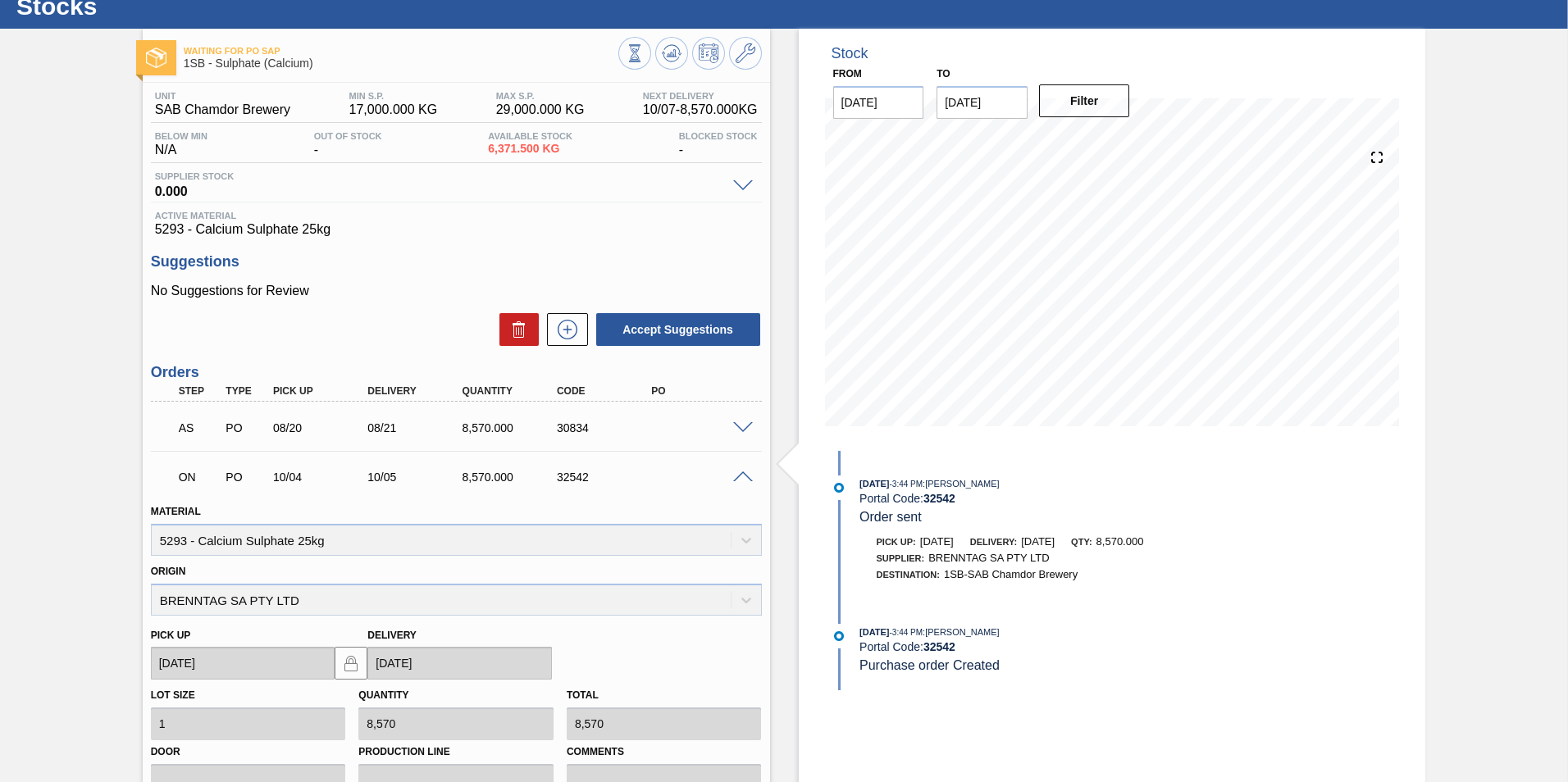
scroll to position [82, 0]
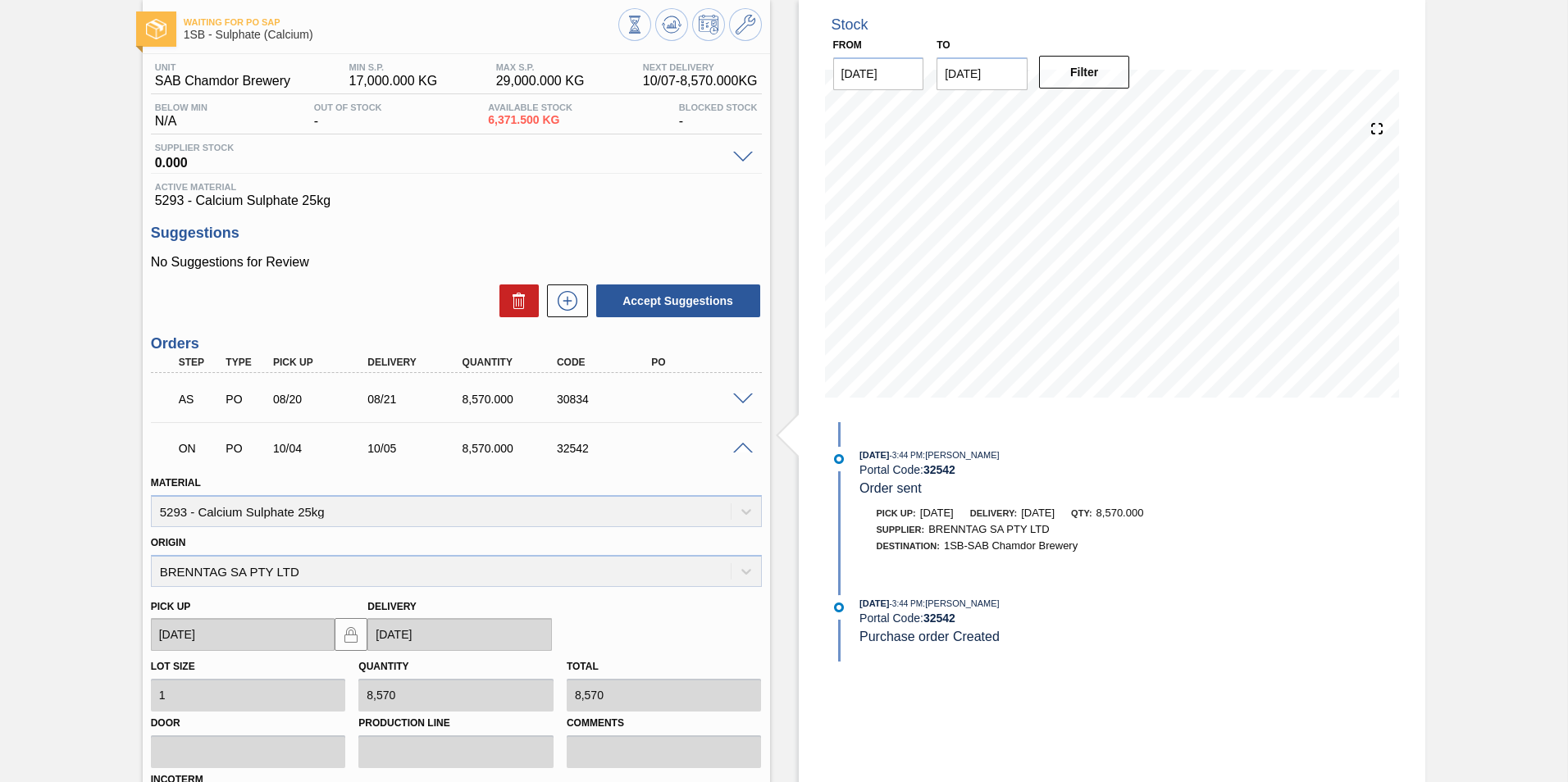
click at [748, 441] on div at bounding box center [745, 447] width 33 height 13
click at [743, 443] on span at bounding box center [742, 449] width 19 height 13
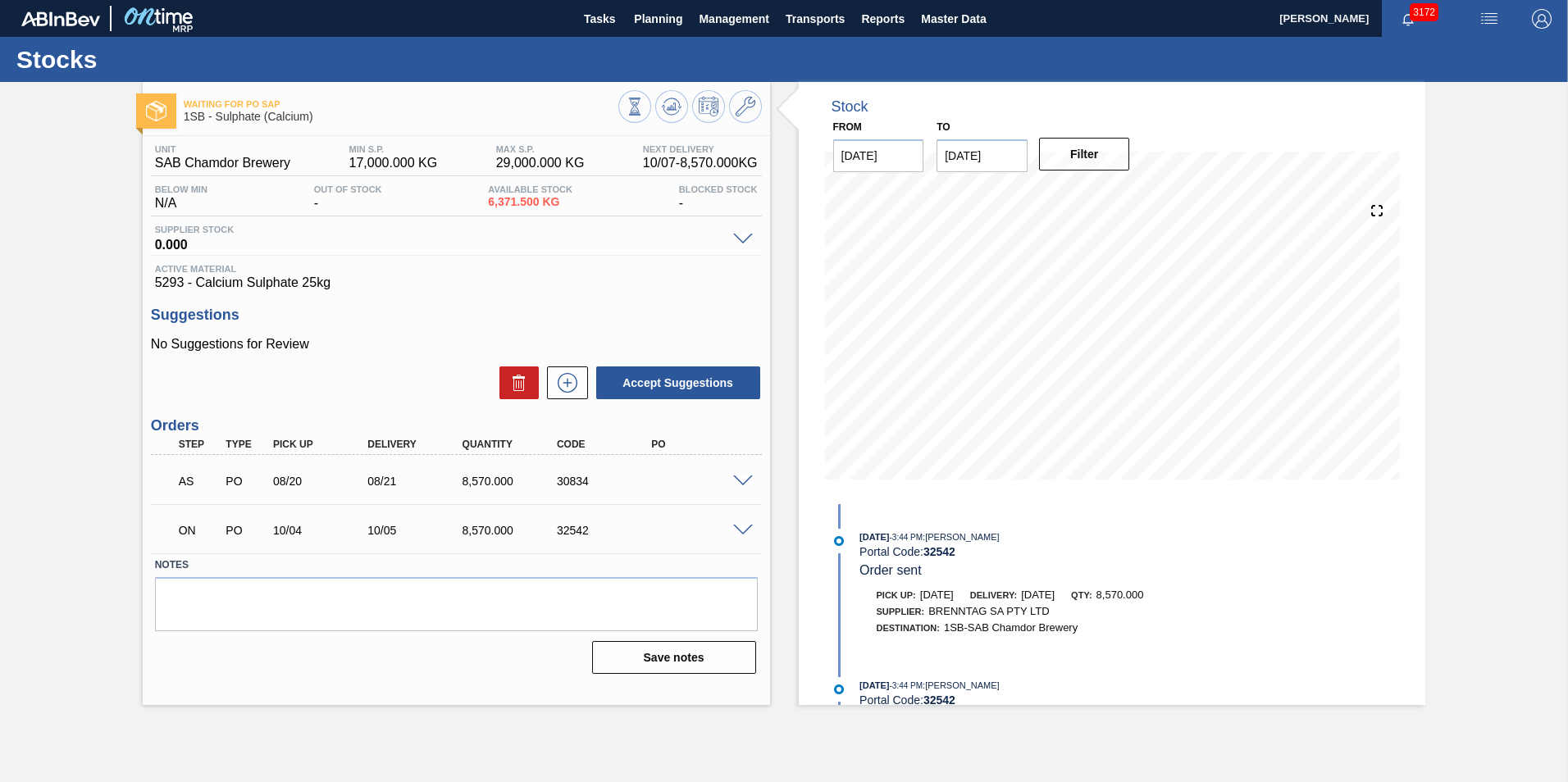
click at [741, 526] on span at bounding box center [742, 531] width 19 height 13
